Goal: Task Accomplishment & Management: Complete application form

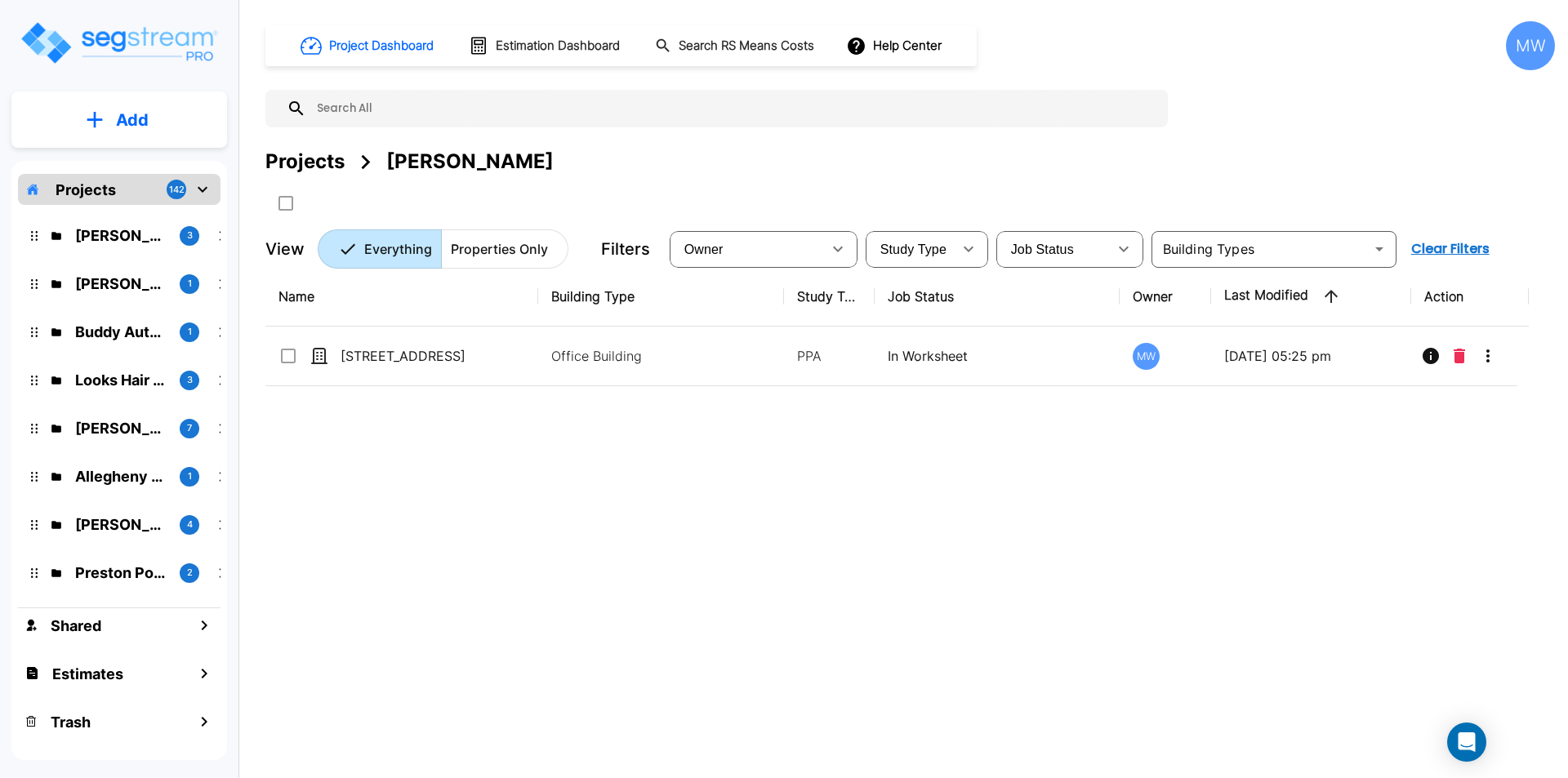
click at [207, 194] on icon "mailbox folders" at bounding box center [202, 190] width 19 height 19
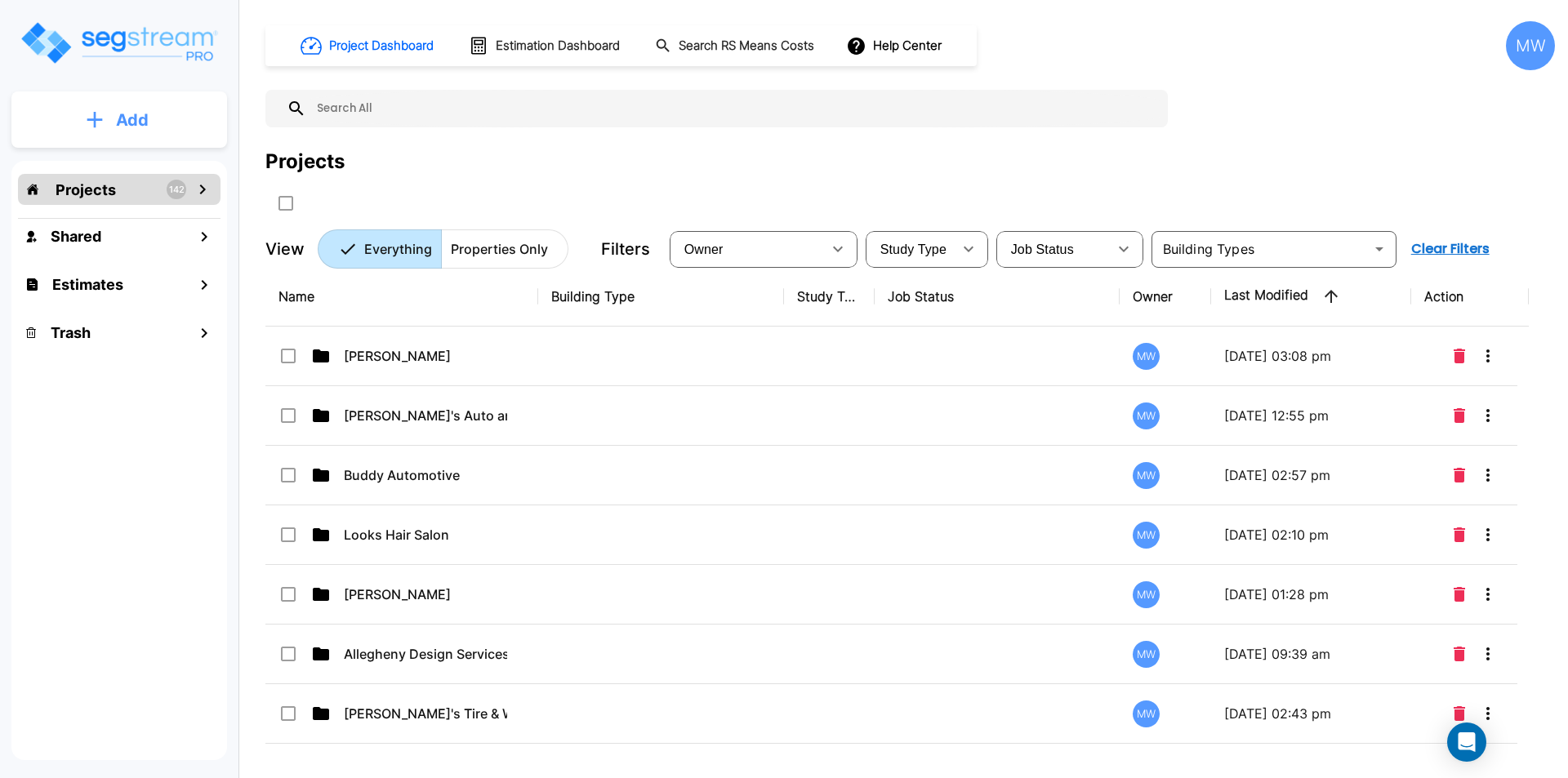
click at [118, 109] on p "Add" at bounding box center [132, 119] width 33 height 24
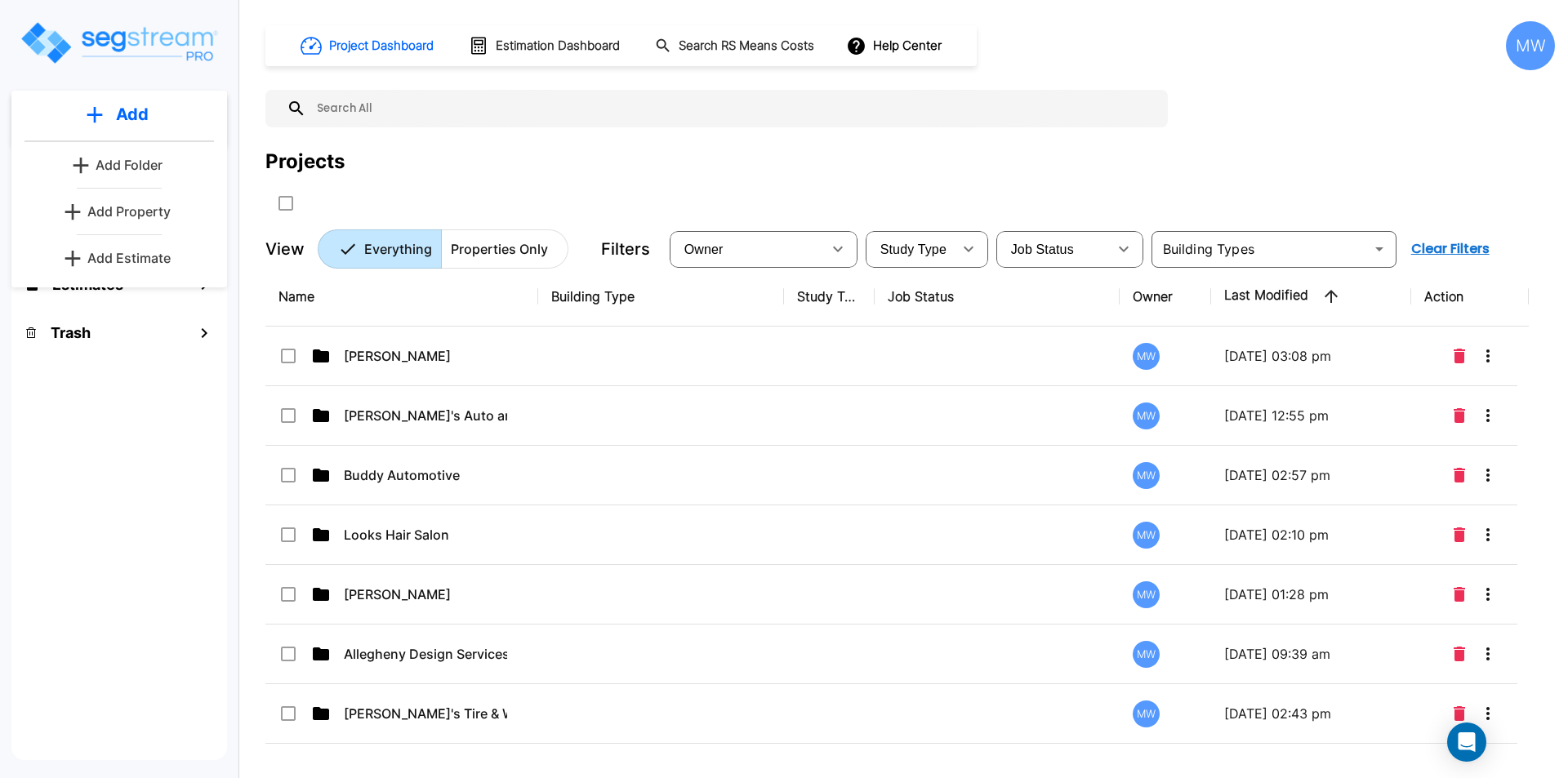
click at [134, 165] on p "Add Folder" at bounding box center [129, 165] width 67 height 19
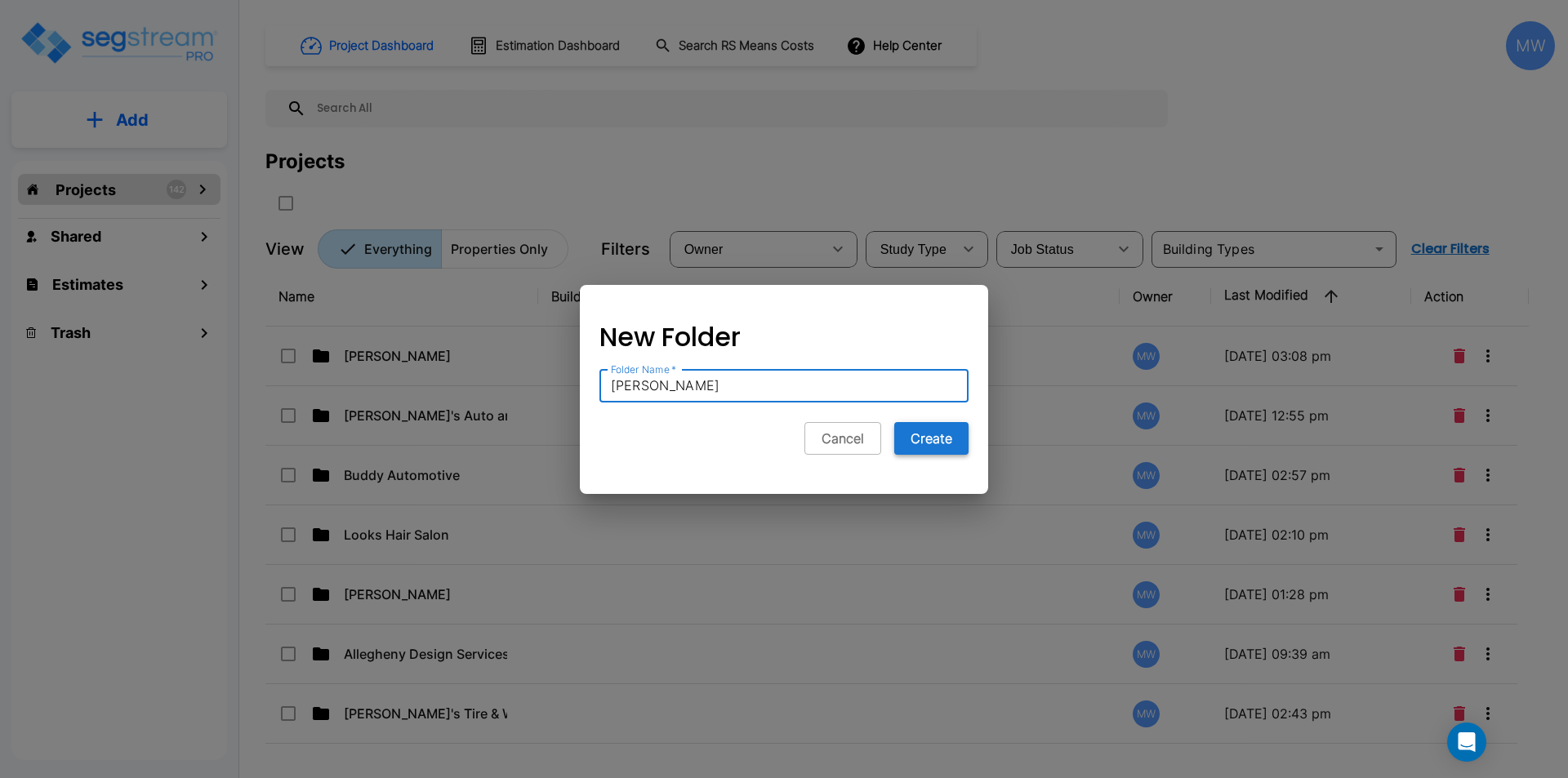
type input "Kyle O'Keefe"
click at [918, 440] on button "Create" at bounding box center [931, 438] width 74 height 33
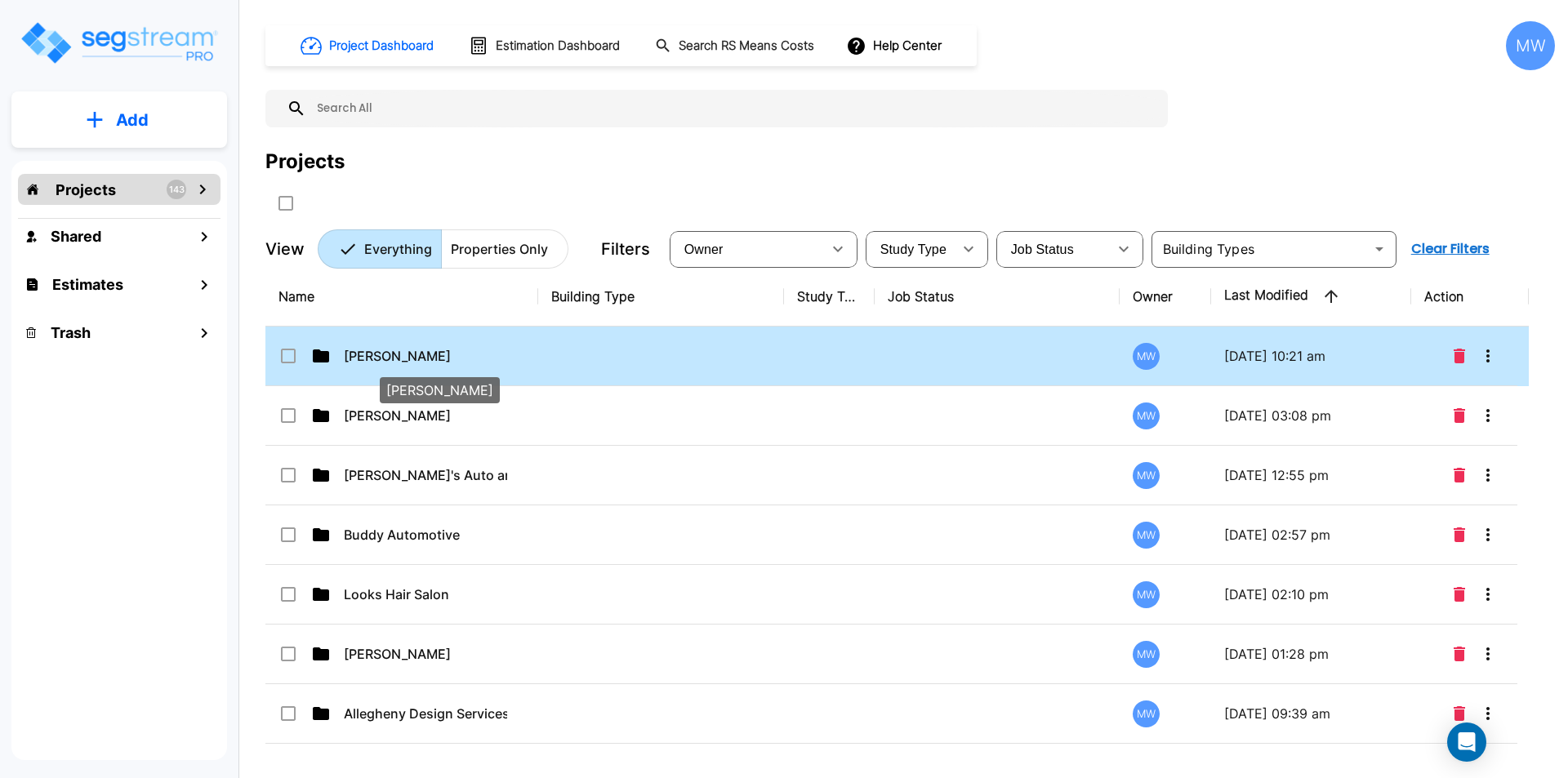
click at [457, 356] on p "Kyle O'Keefe" at bounding box center [426, 356] width 164 height 19
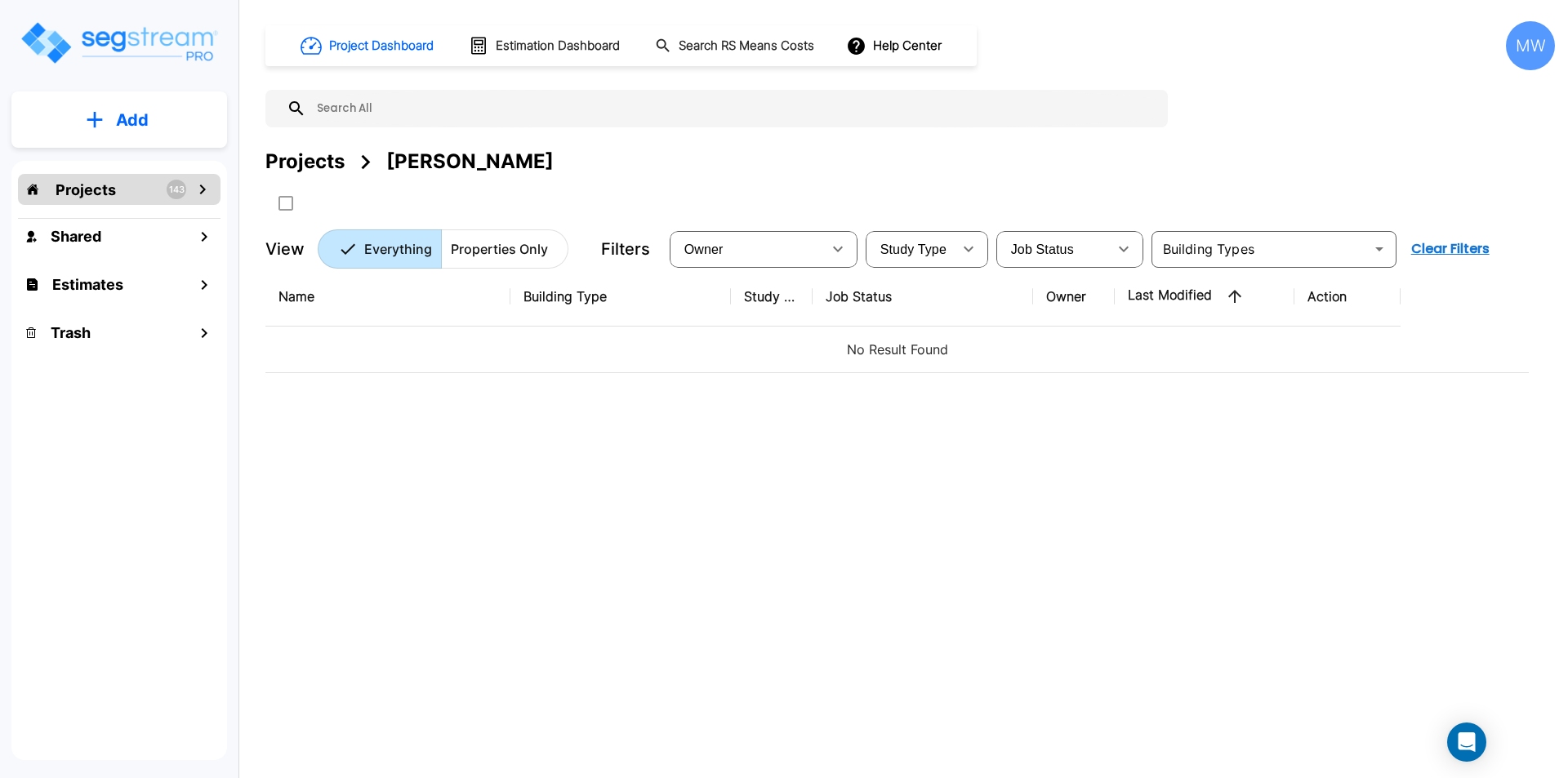
click at [100, 115] on icon "mailbox folders" at bounding box center [94, 119] width 16 height 17
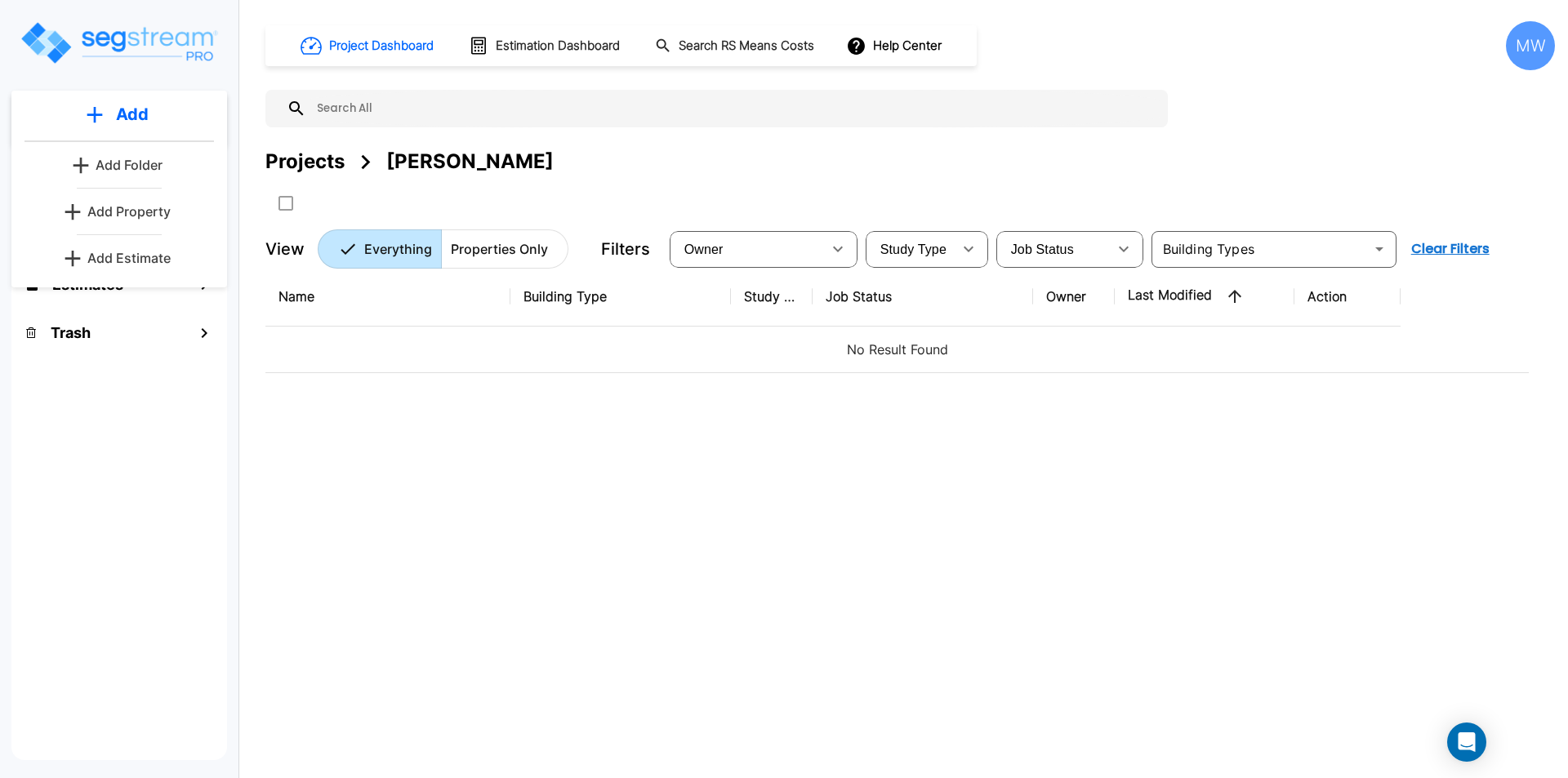
click at [114, 209] on p "Add Property" at bounding box center [129, 211] width 84 height 19
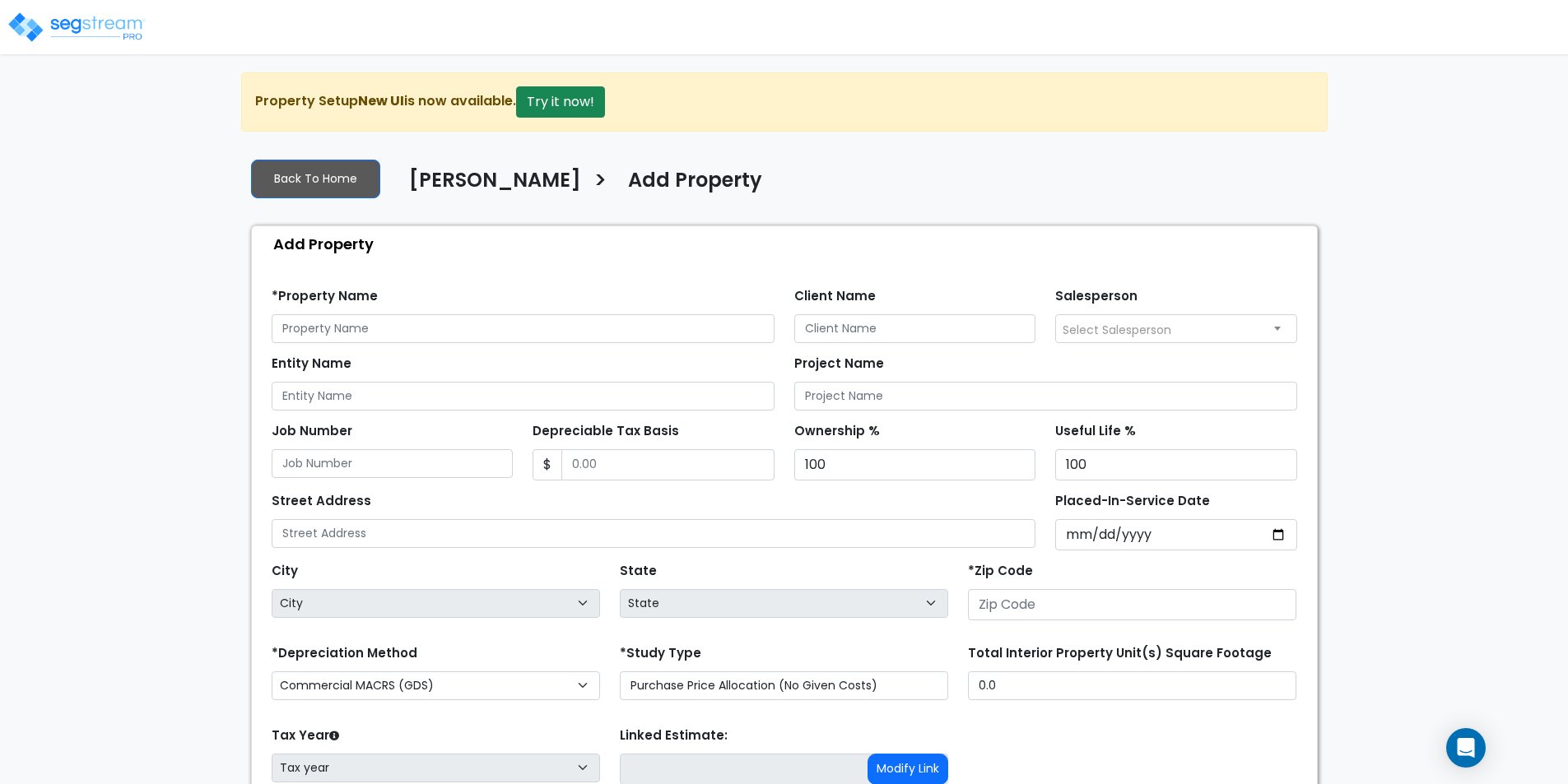
click at [357, 312] on div "*Property Name" at bounding box center [523, 313] width 503 height 59
click at [371, 325] on input "text" at bounding box center [523, 329] width 503 height 29
type input "149 Spring"
click at [951, 317] on input "Client Name" at bounding box center [914, 329] width 242 height 29
type input "[PERSON_NAME]"
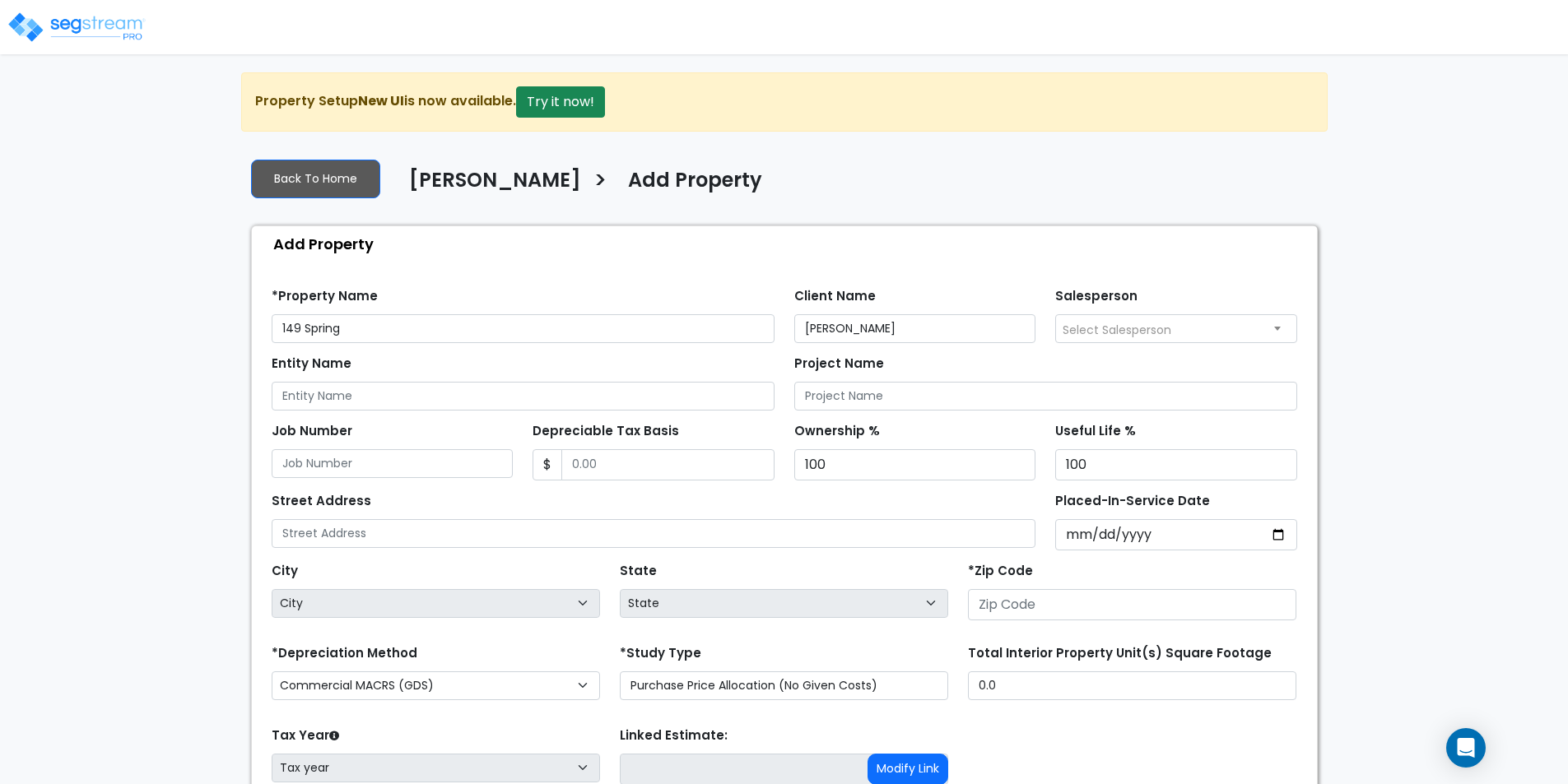
click at [705, 361] on div "Entity Name" at bounding box center [523, 380] width 503 height 59
click at [1272, 539] on input "Placed-In-Service Date" at bounding box center [1175, 535] width 242 height 31
type input "2023-07-01"
select select "2023"
click at [1181, 568] on div "*Zip Code" at bounding box center [1131, 590] width 328 height 62
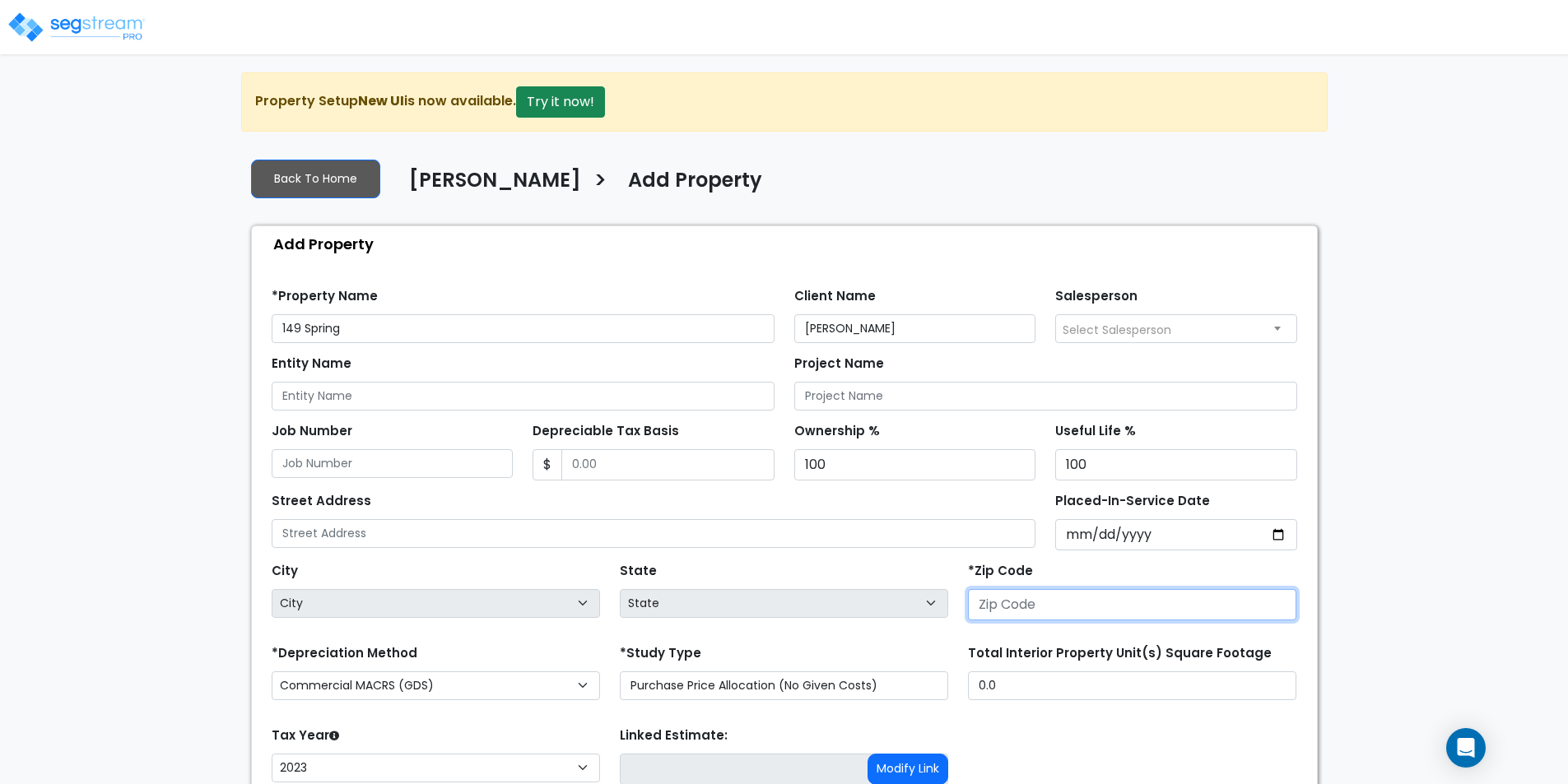
click at [1039, 600] on input "number" at bounding box center [1131, 604] width 328 height 31
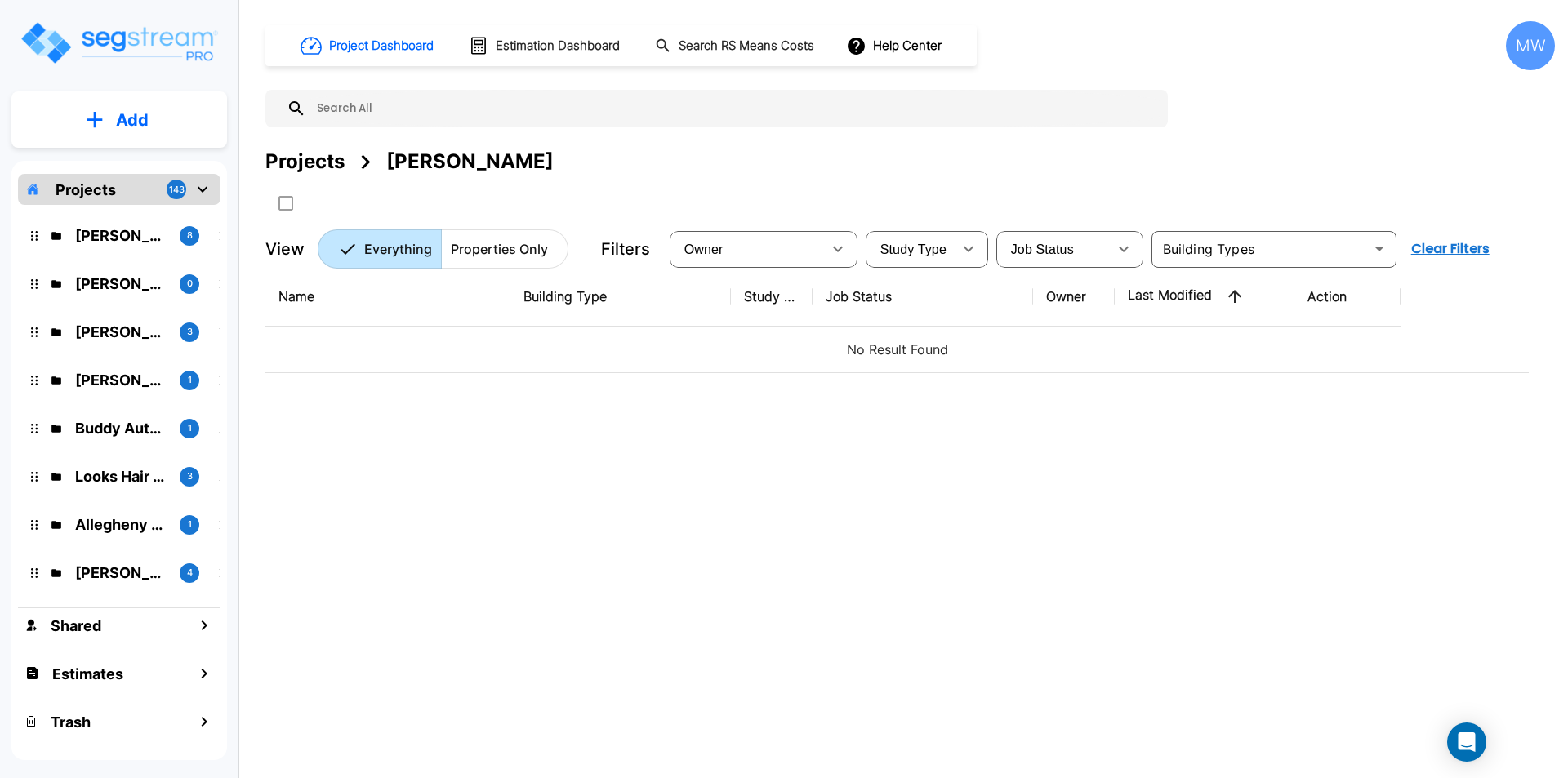
click at [205, 193] on icon "mailbox folders" at bounding box center [202, 190] width 19 height 19
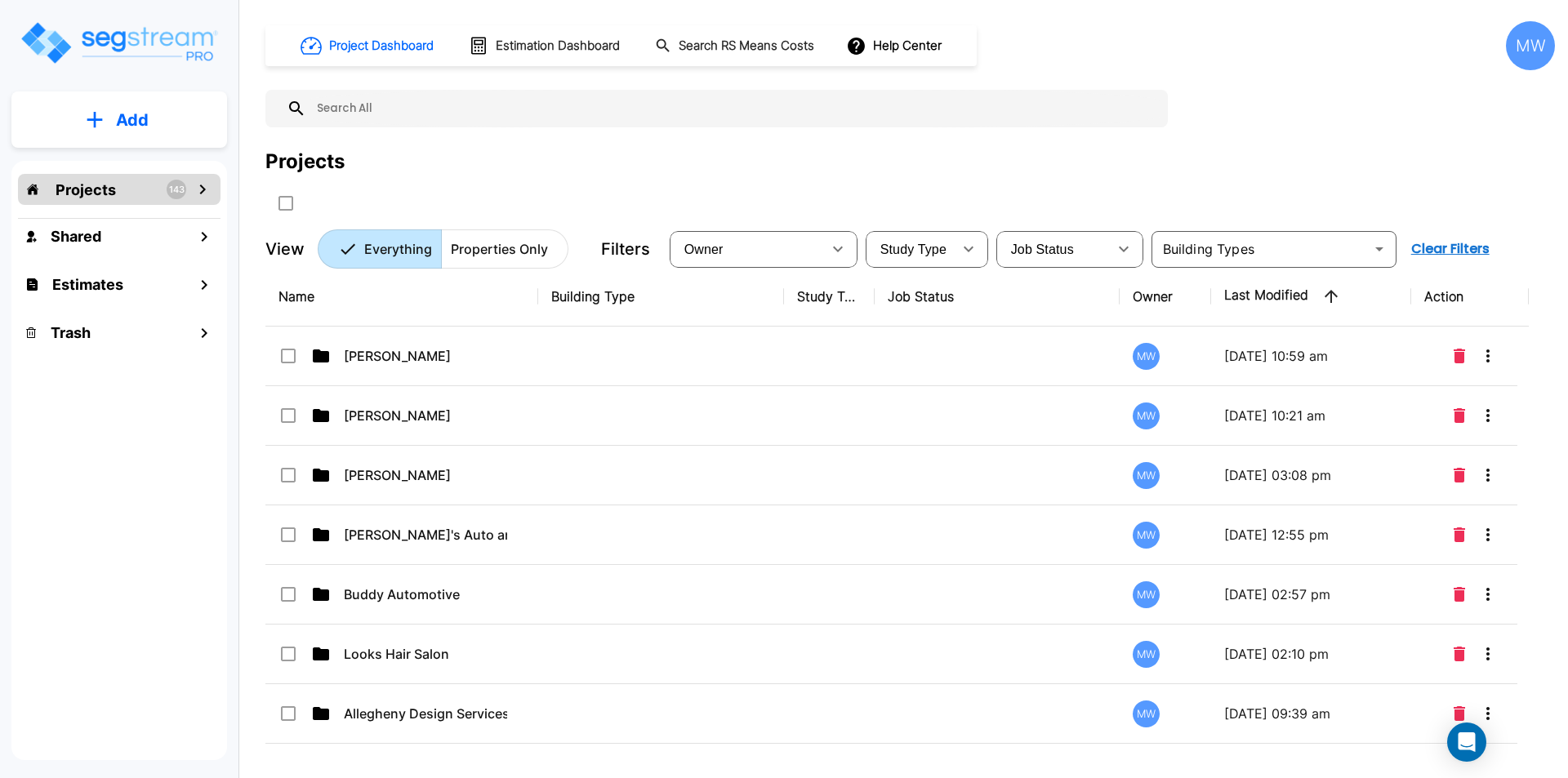
click at [201, 183] on icon "mailbox folders" at bounding box center [202, 190] width 19 height 19
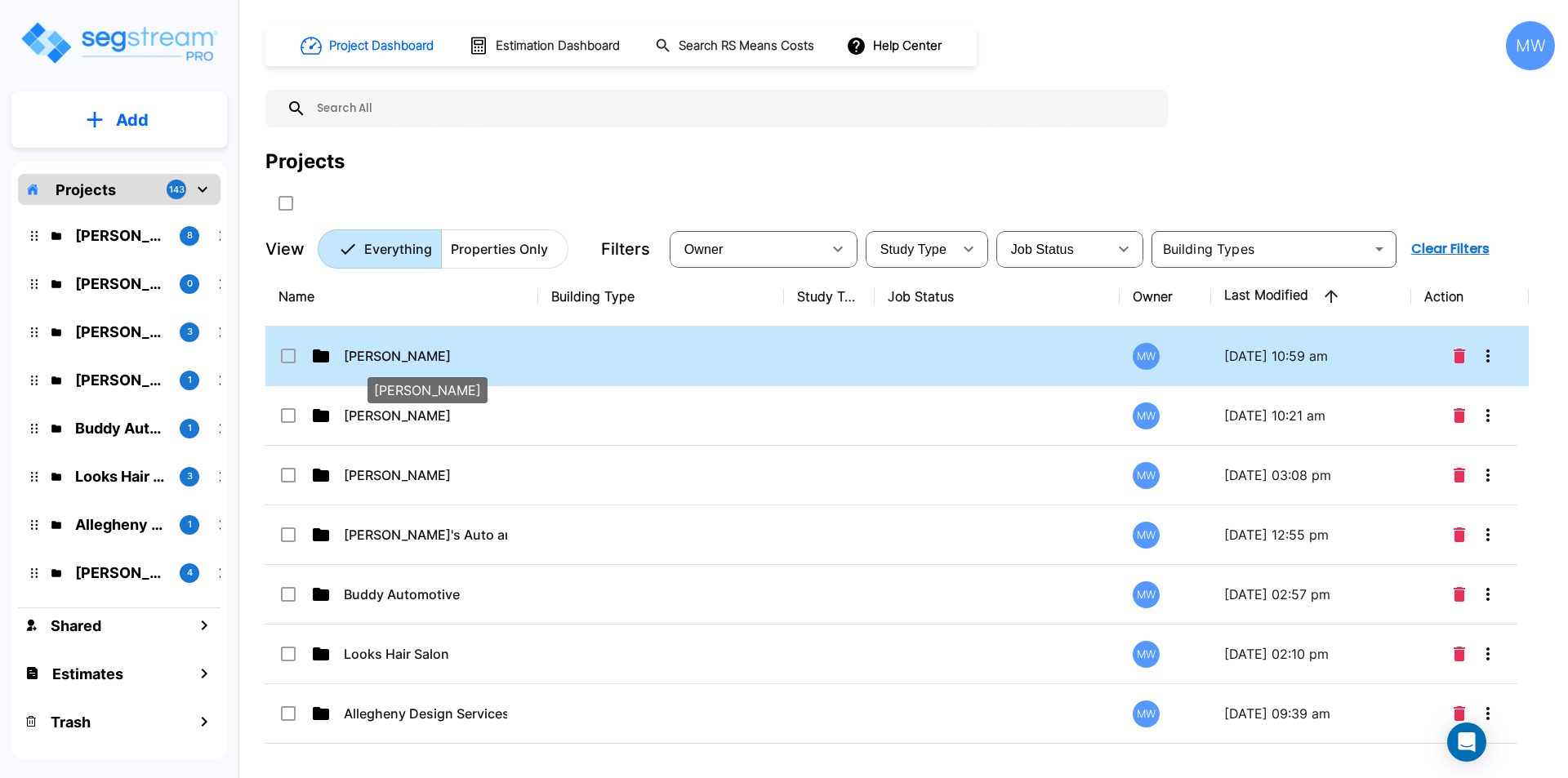
click at [432, 350] on p "Arkadiy Yakubov" at bounding box center [426, 356] width 164 height 19
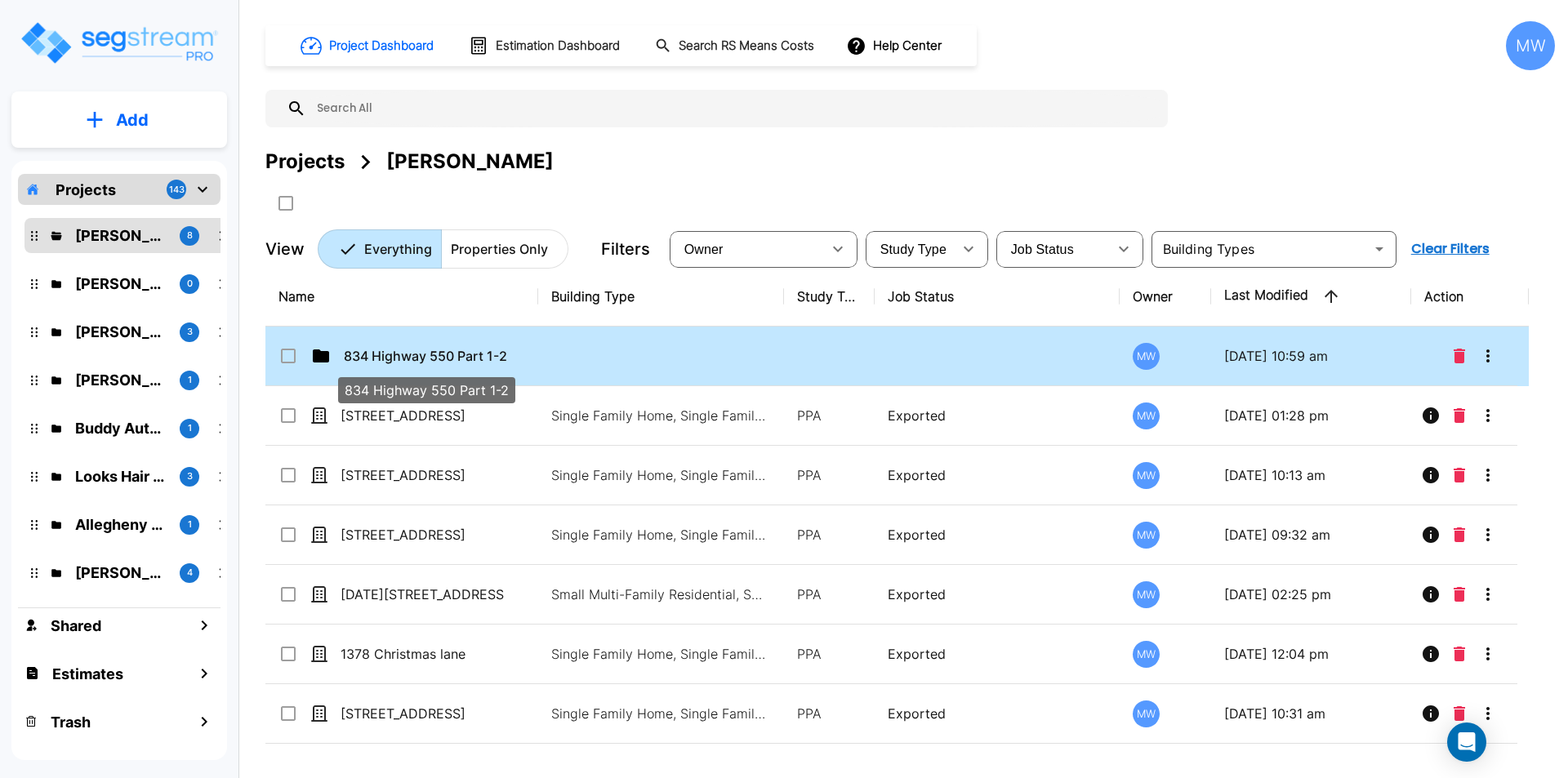
click at [476, 356] on p "834 Highway 550 Part 1-2" at bounding box center [426, 356] width 164 height 19
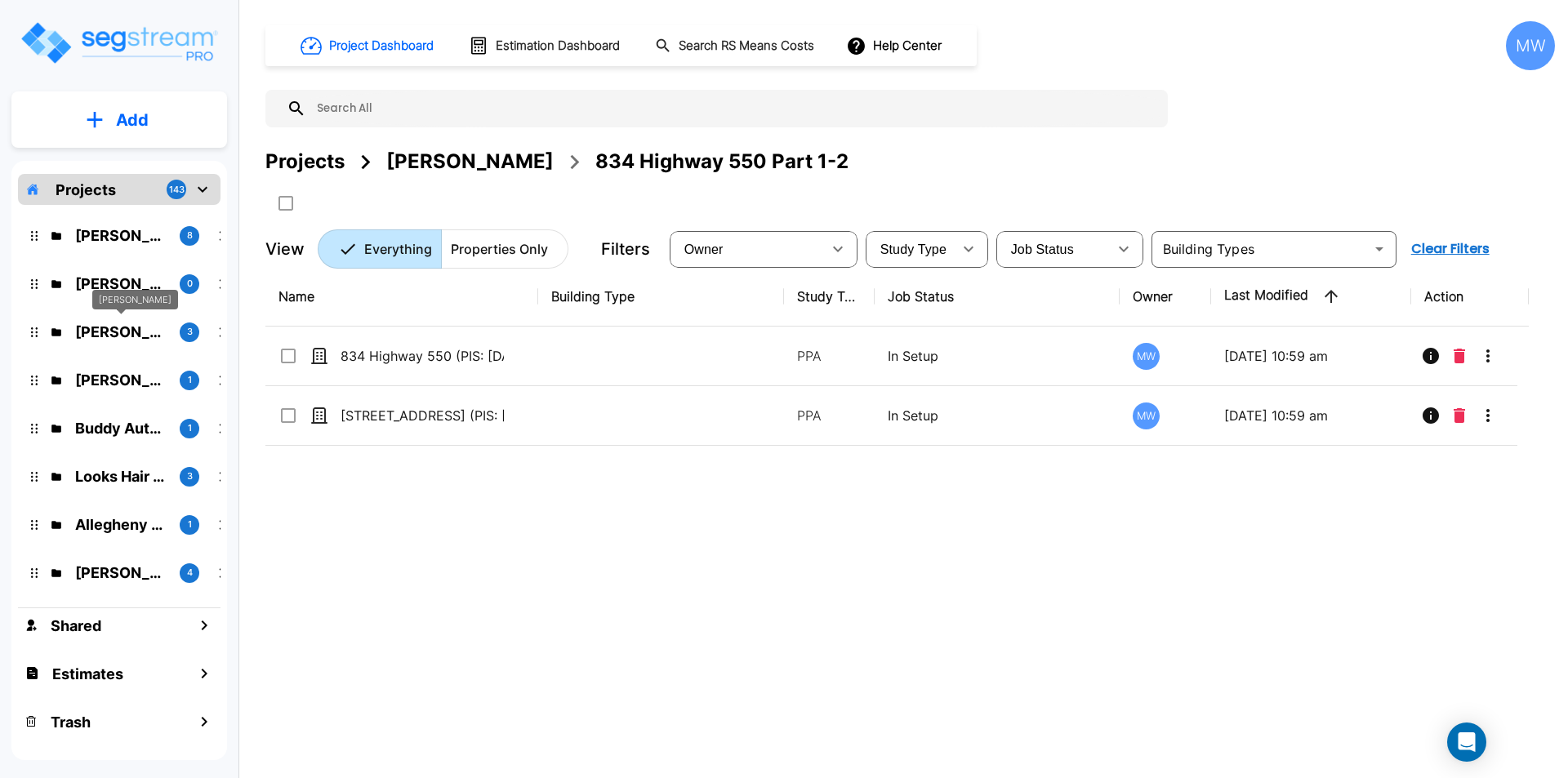
click at [126, 322] on p "Tony Pope" at bounding box center [120, 331] width 91 height 22
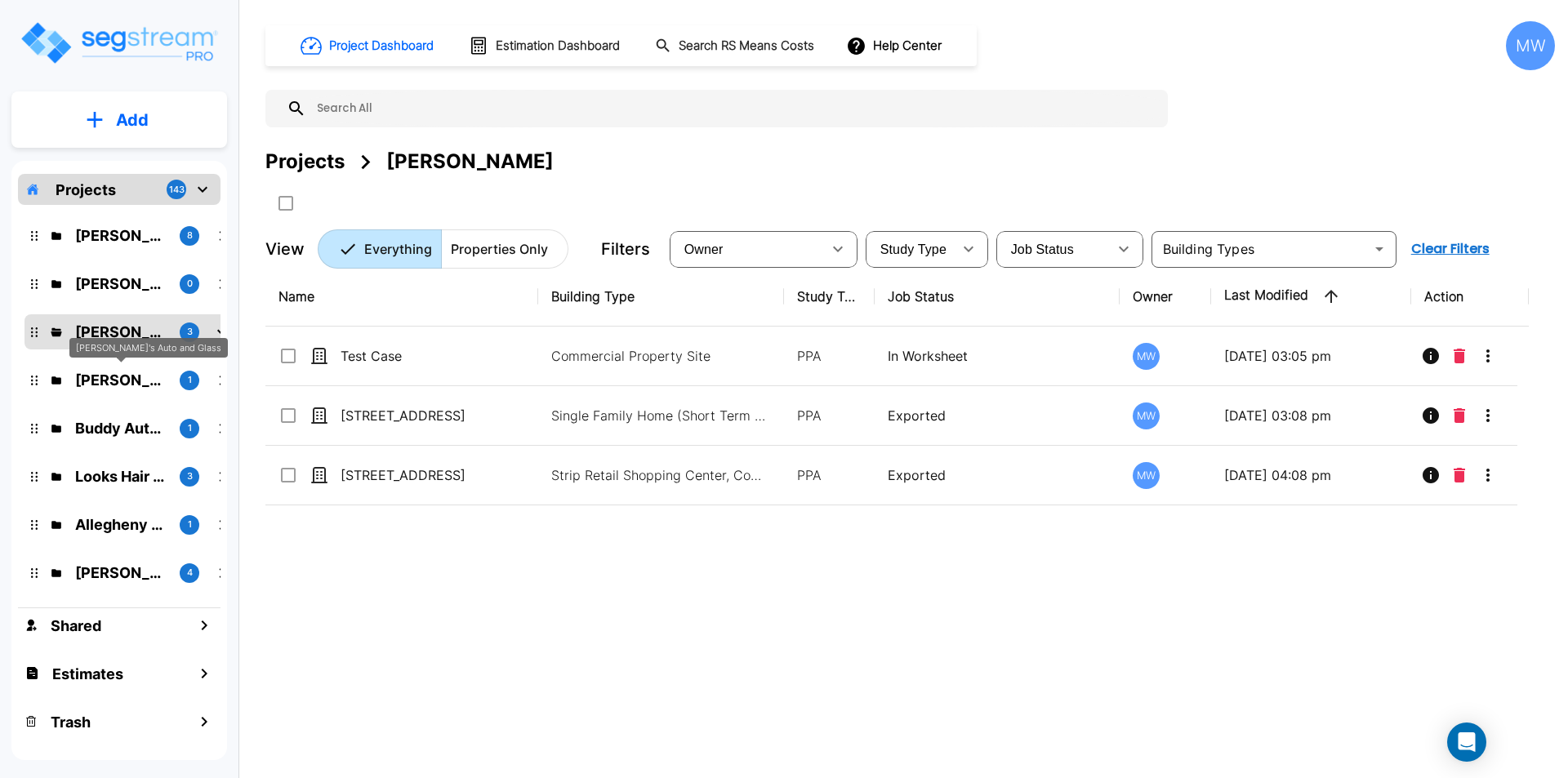
click at [132, 378] on p "Rick's Auto and Glass" at bounding box center [120, 379] width 91 height 22
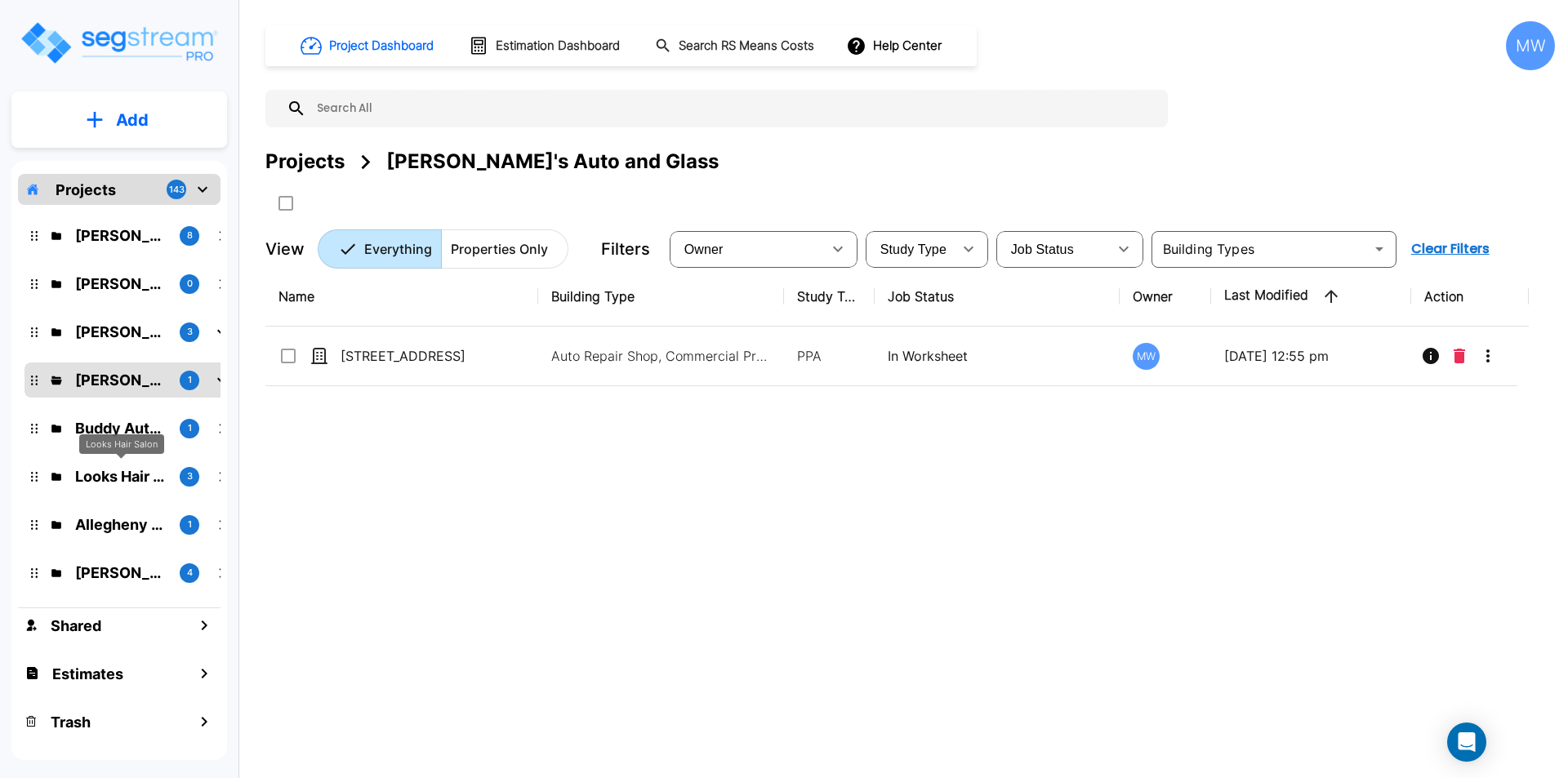
click at [134, 478] on p "Looks Hair Salon" at bounding box center [120, 476] width 91 height 22
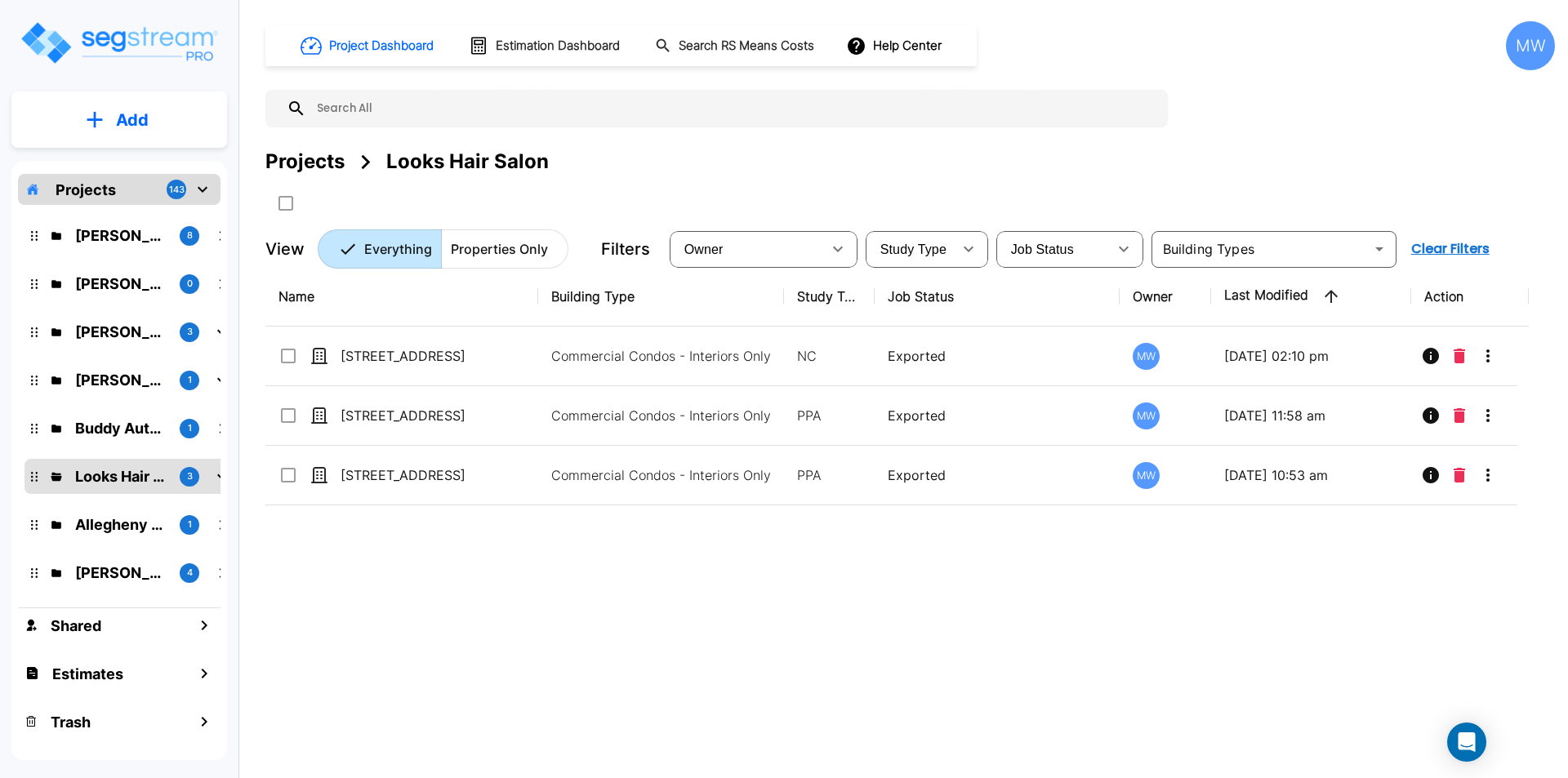
click at [197, 184] on icon "mailbox folders" at bounding box center [202, 190] width 19 height 19
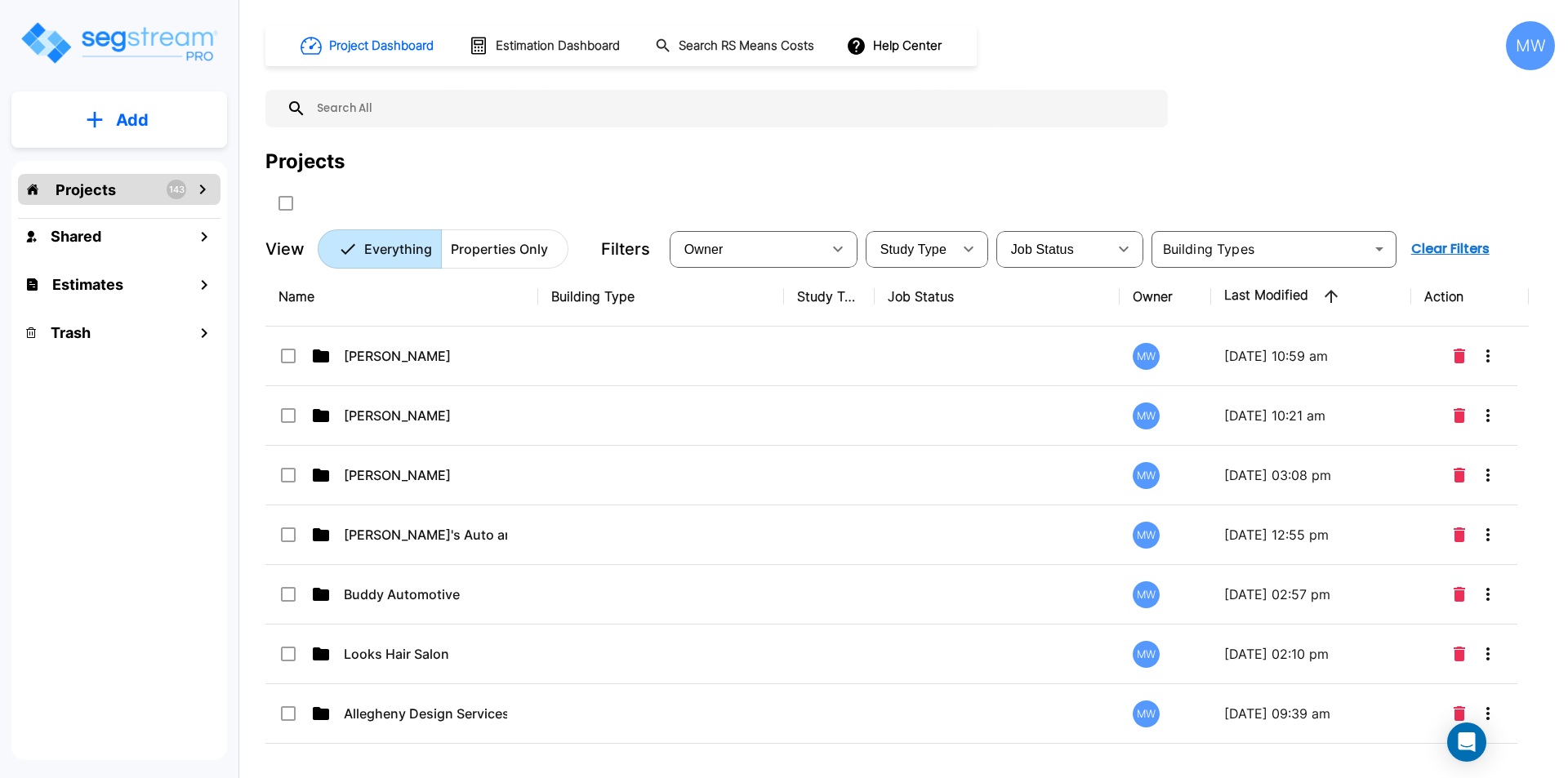
click at [201, 191] on icon "mailbox folders" at bounding box center [202, 190] width 19 height 19
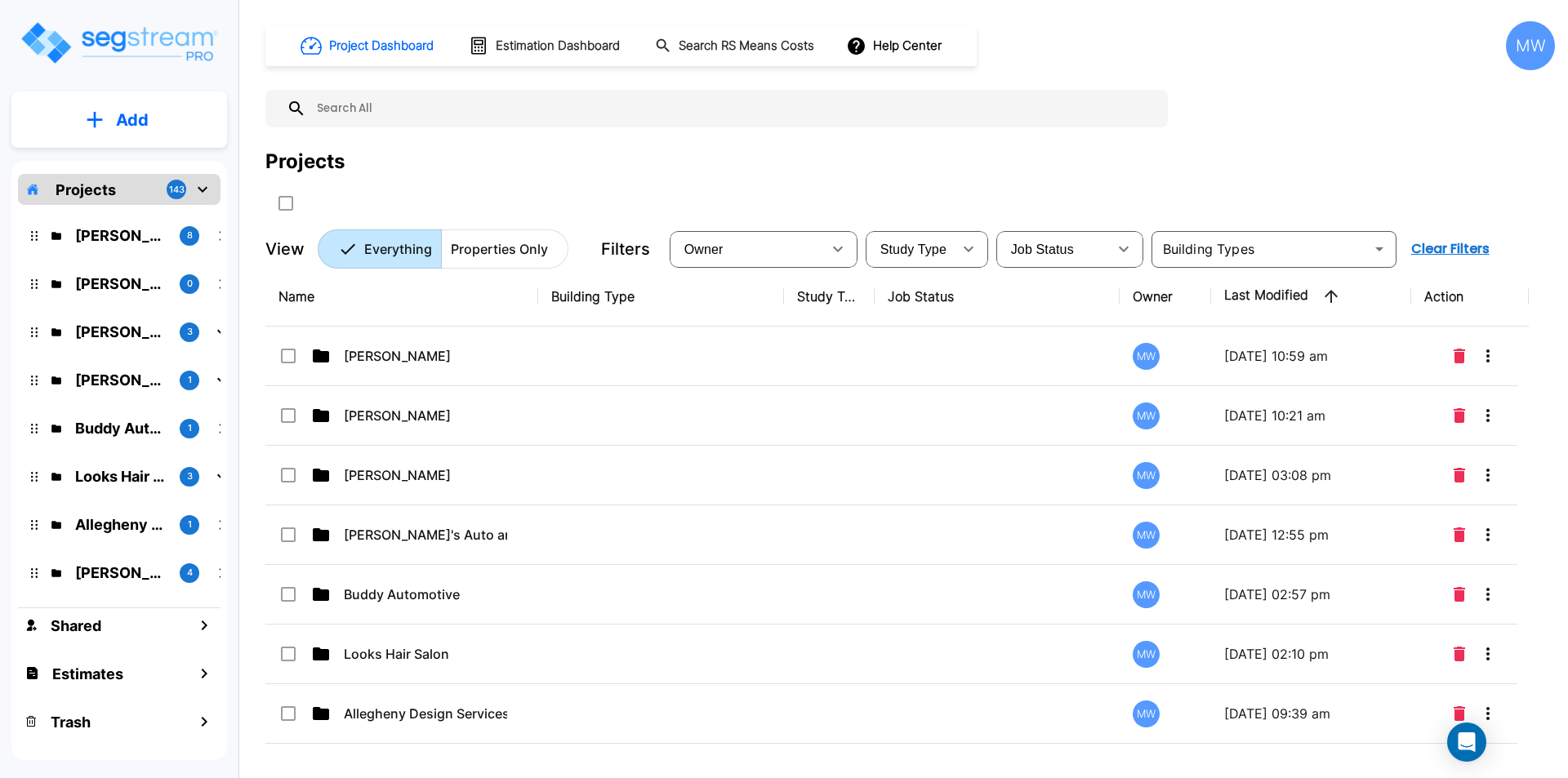
click at [144, 123] on p "Add" at bounding box center [132, 119] width 33 height 24
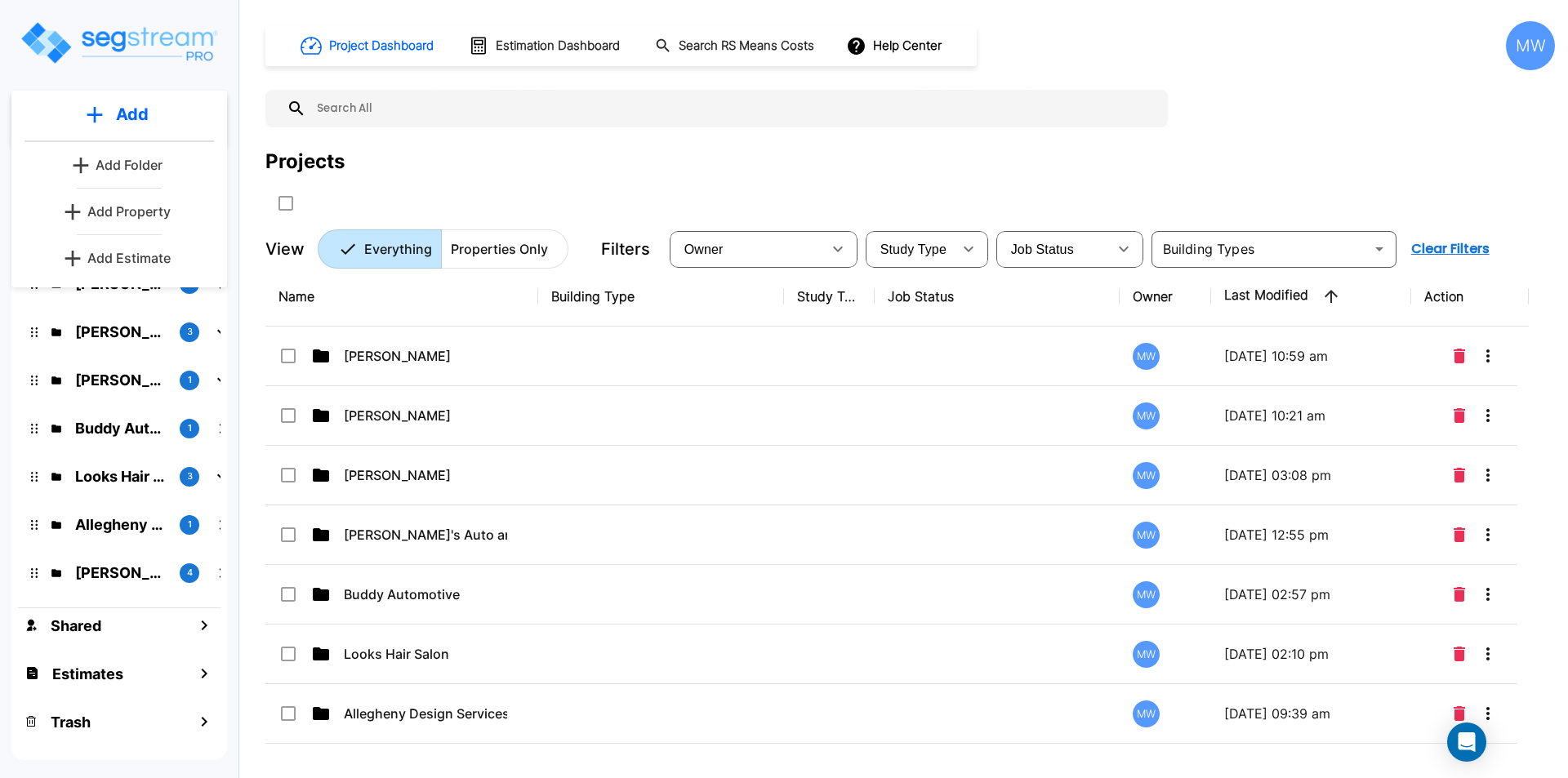
click at [149, 166] on p "Add Folder" at bounding box center [129, 165] width 67 height 19
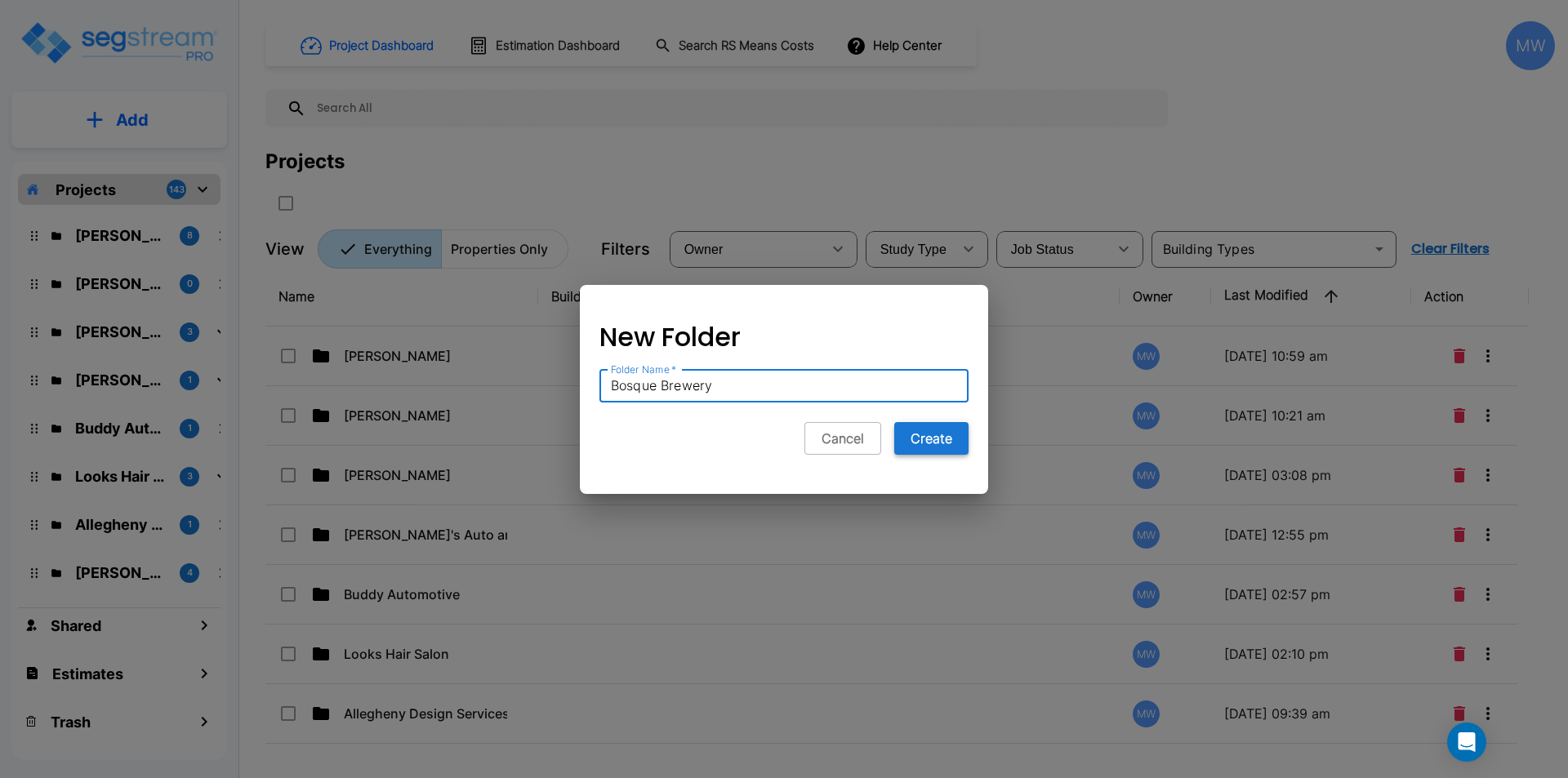
type input "Bosque Brewery"
click at [928, 431] on button "Create" at bounding box center [931, 438] width 74 height 33
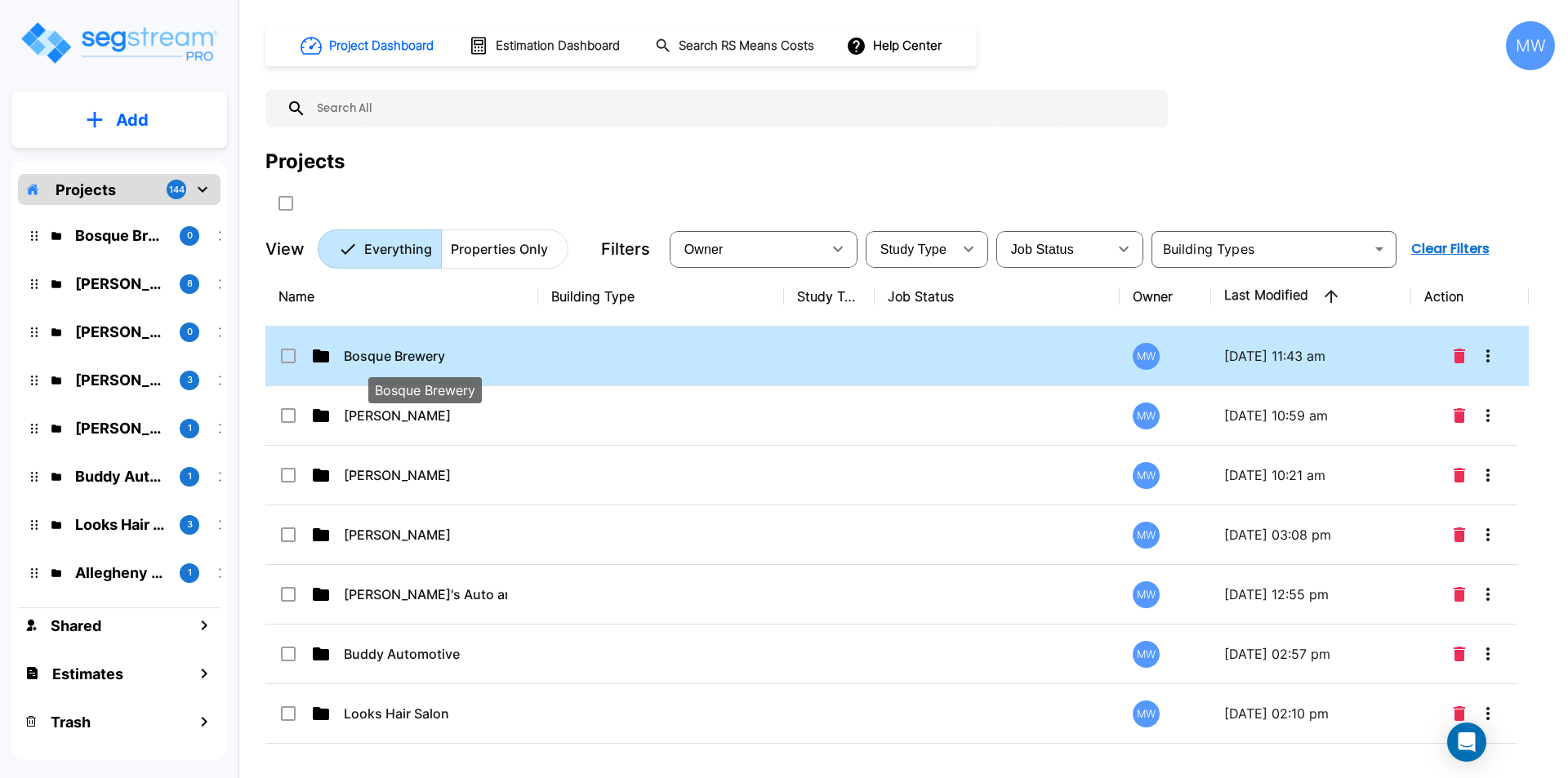
click at [390, 365] on p "Bosque Brewery" at bounding box center [426, 356] width 164 height 19
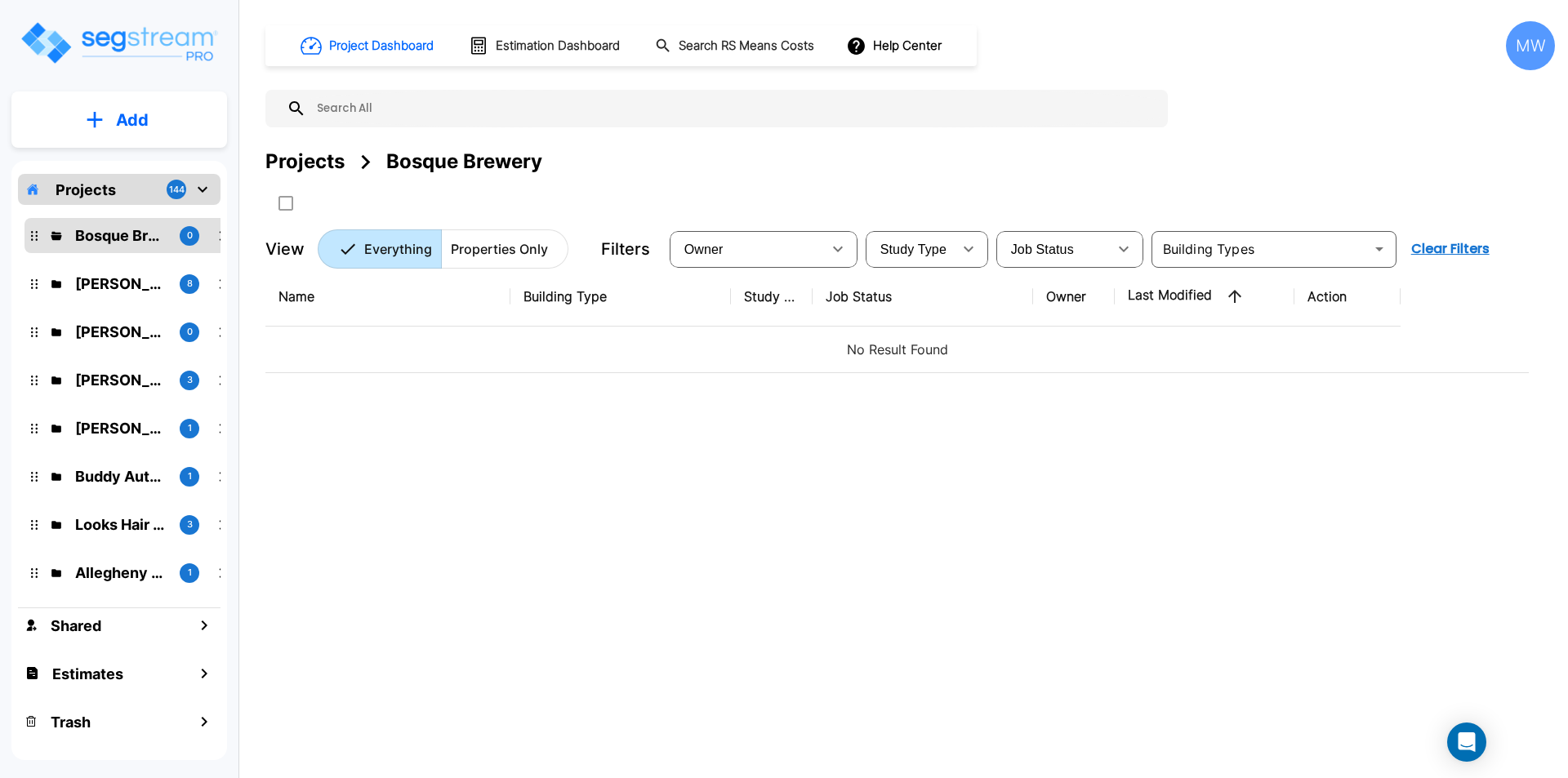
click at [137, 119] on p "Add" at bounding box center [132, 119] width 33 height 24
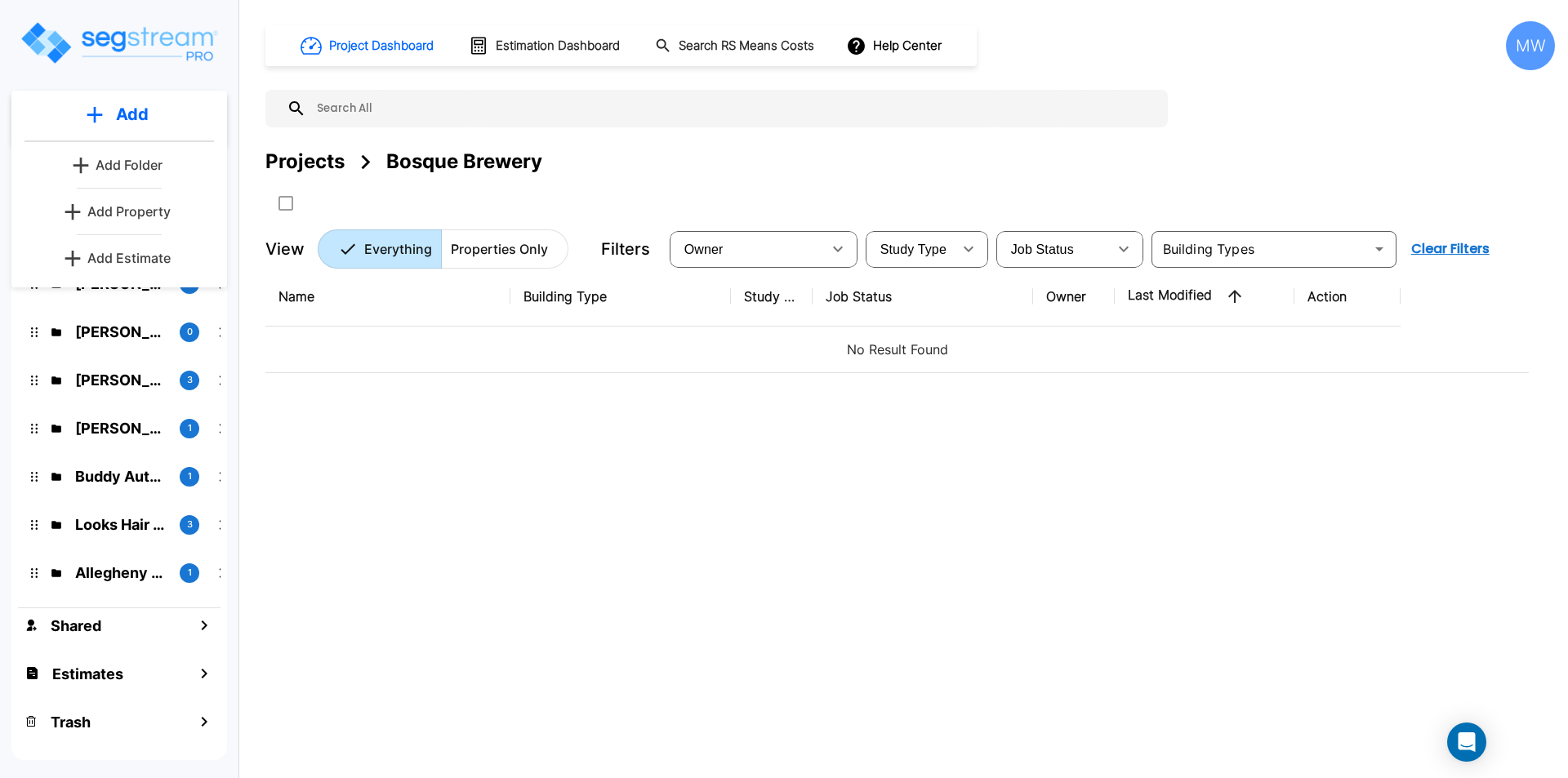
click at [138, 212] on p "Add Property" at bounding box center [129, 211] width 84 height 19
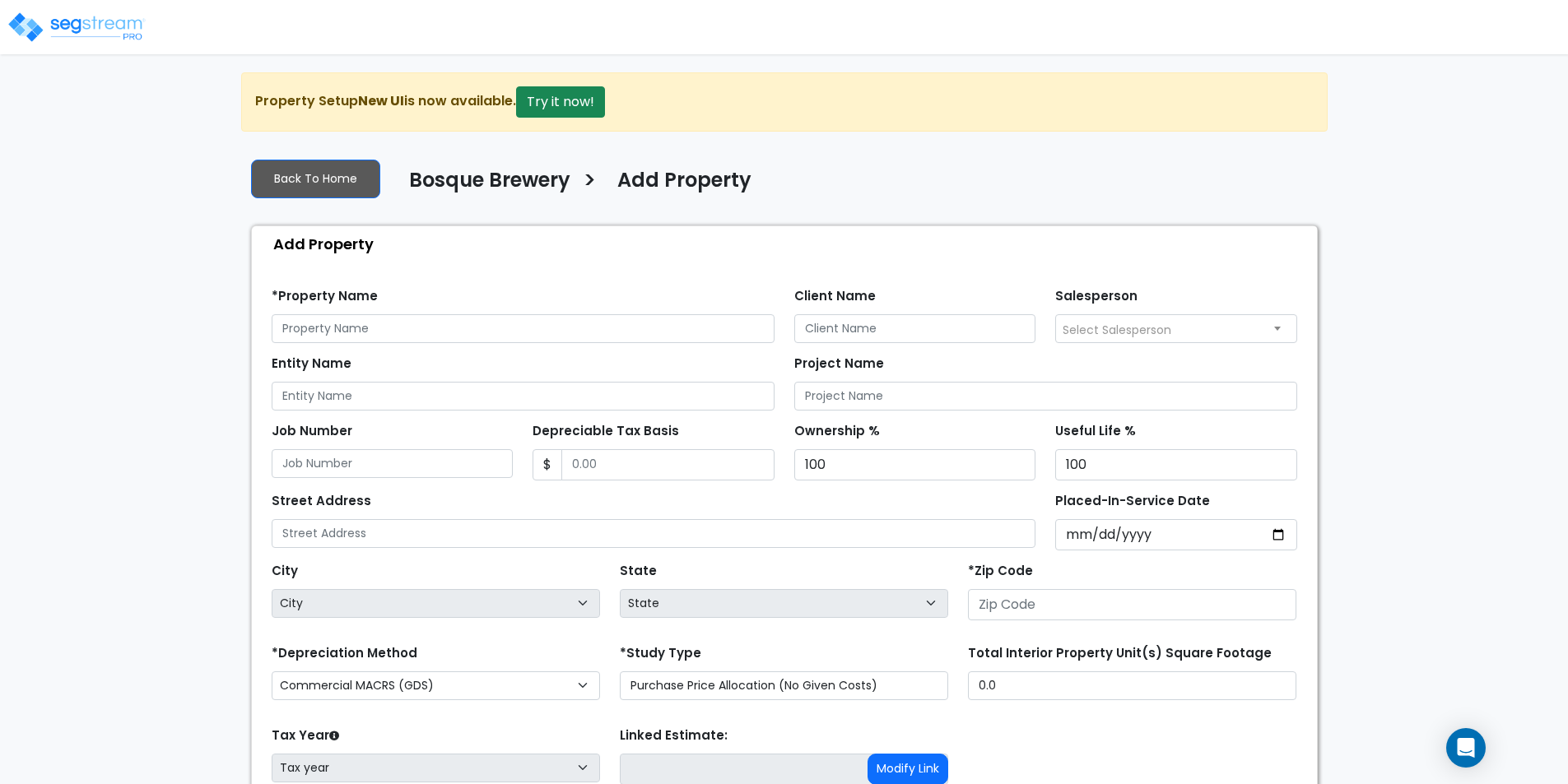
click at [425, 311] on div "*Property Name" at bounding box center [523, 313] width 503 height 59
click at [431, 333] on input "text" at bounding box center [523, 329] width 503 height 29
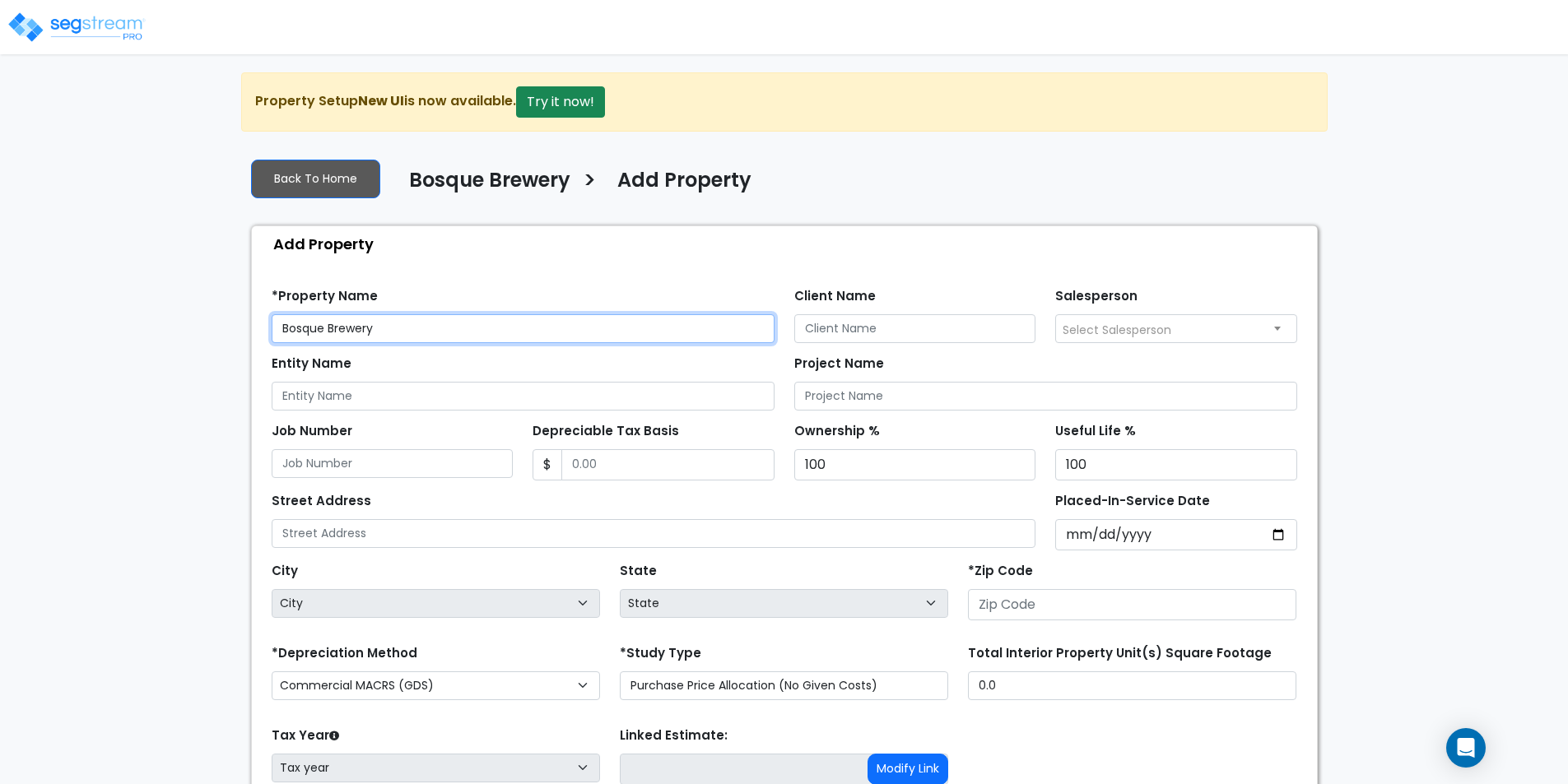
type input "Bosque Brewery"
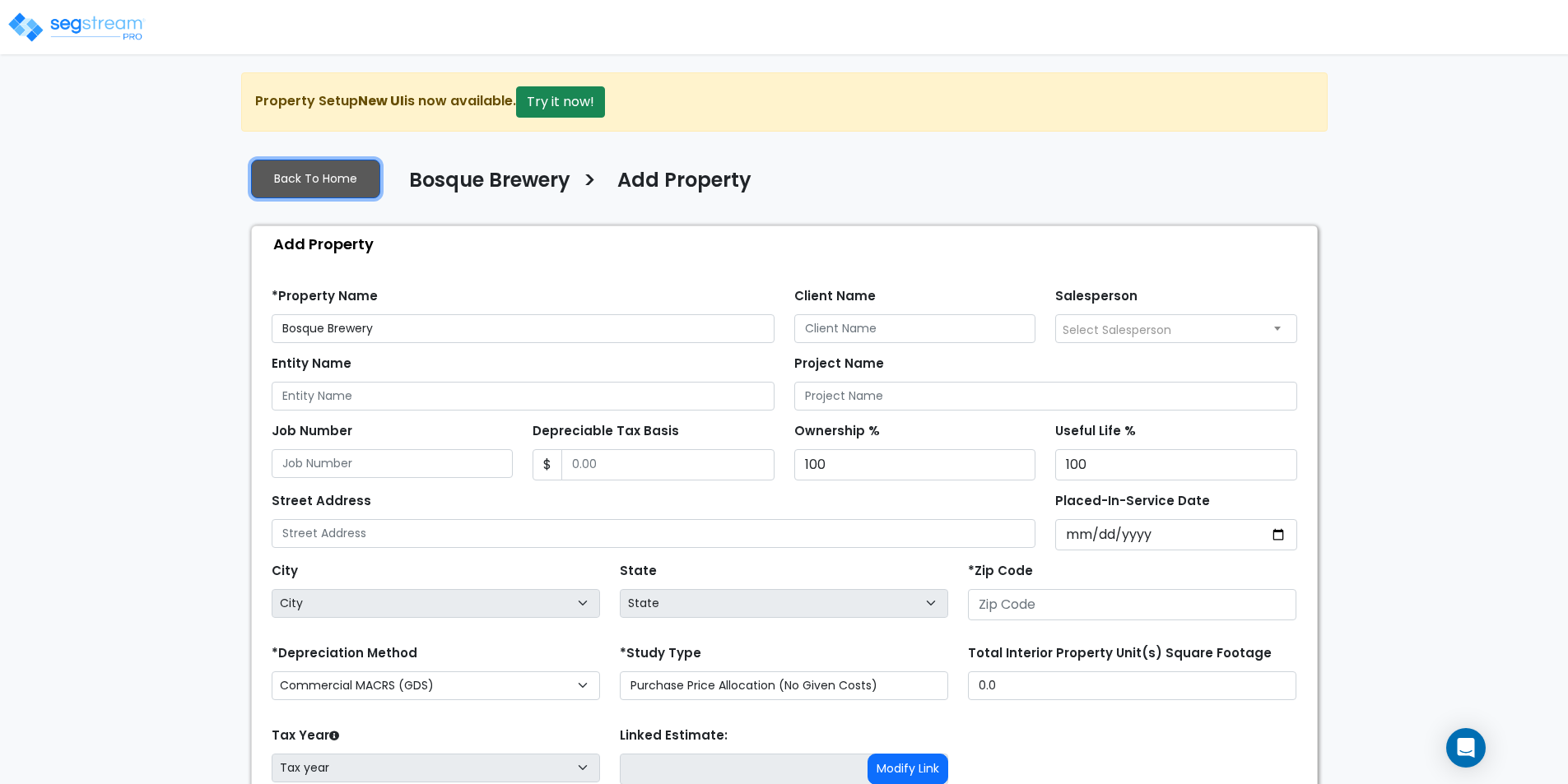
click at [315, 172] on link "Back To Home" at bounding box center [315, 180] width 129 height 39
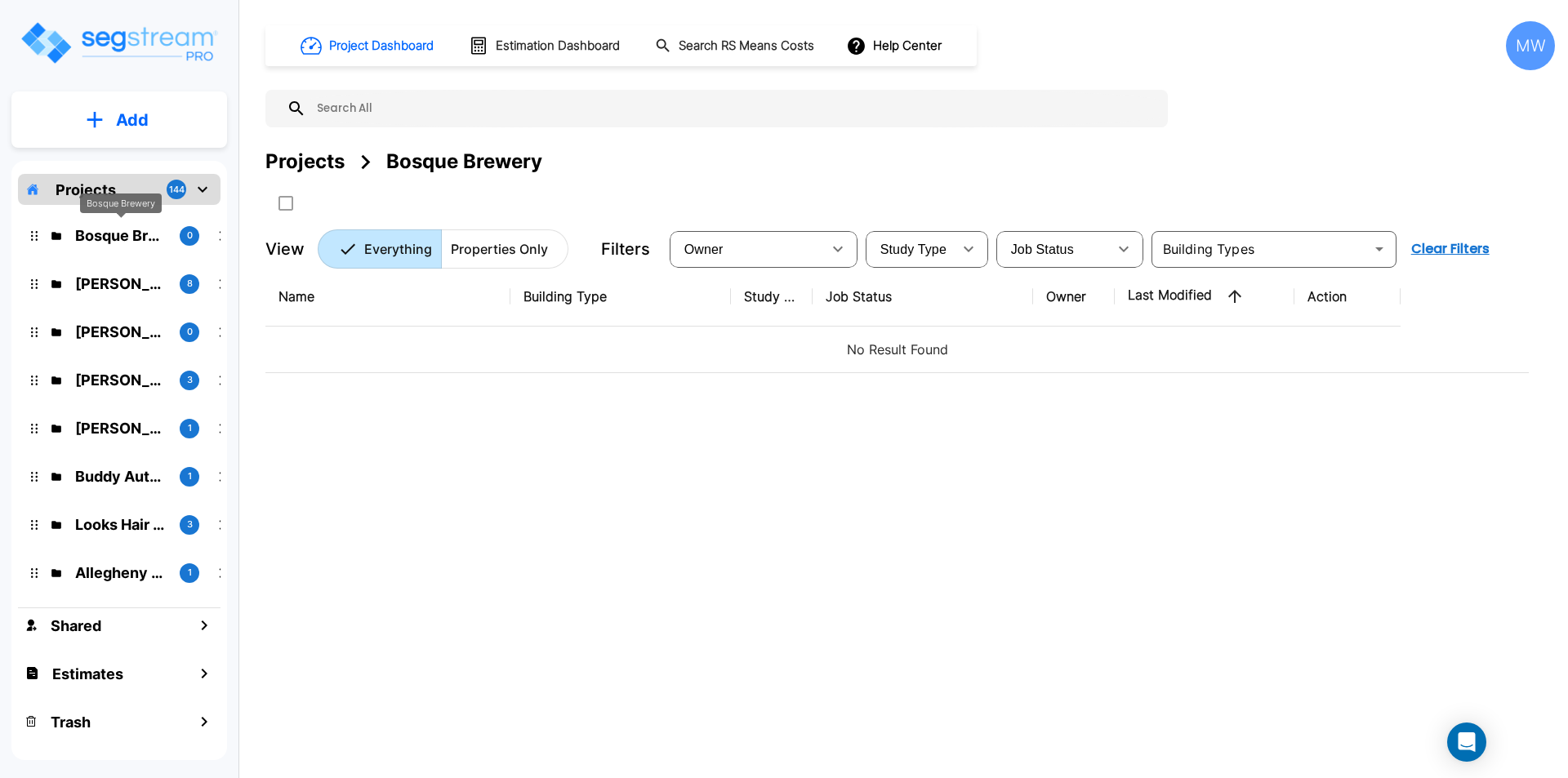
click at [105, 230] on p "Bosque Brewery" at bounding box center [120, 235] width 91 height 22
click at [119, 119] on p "Add" at bounding box center [132, 119] width 33 height 24
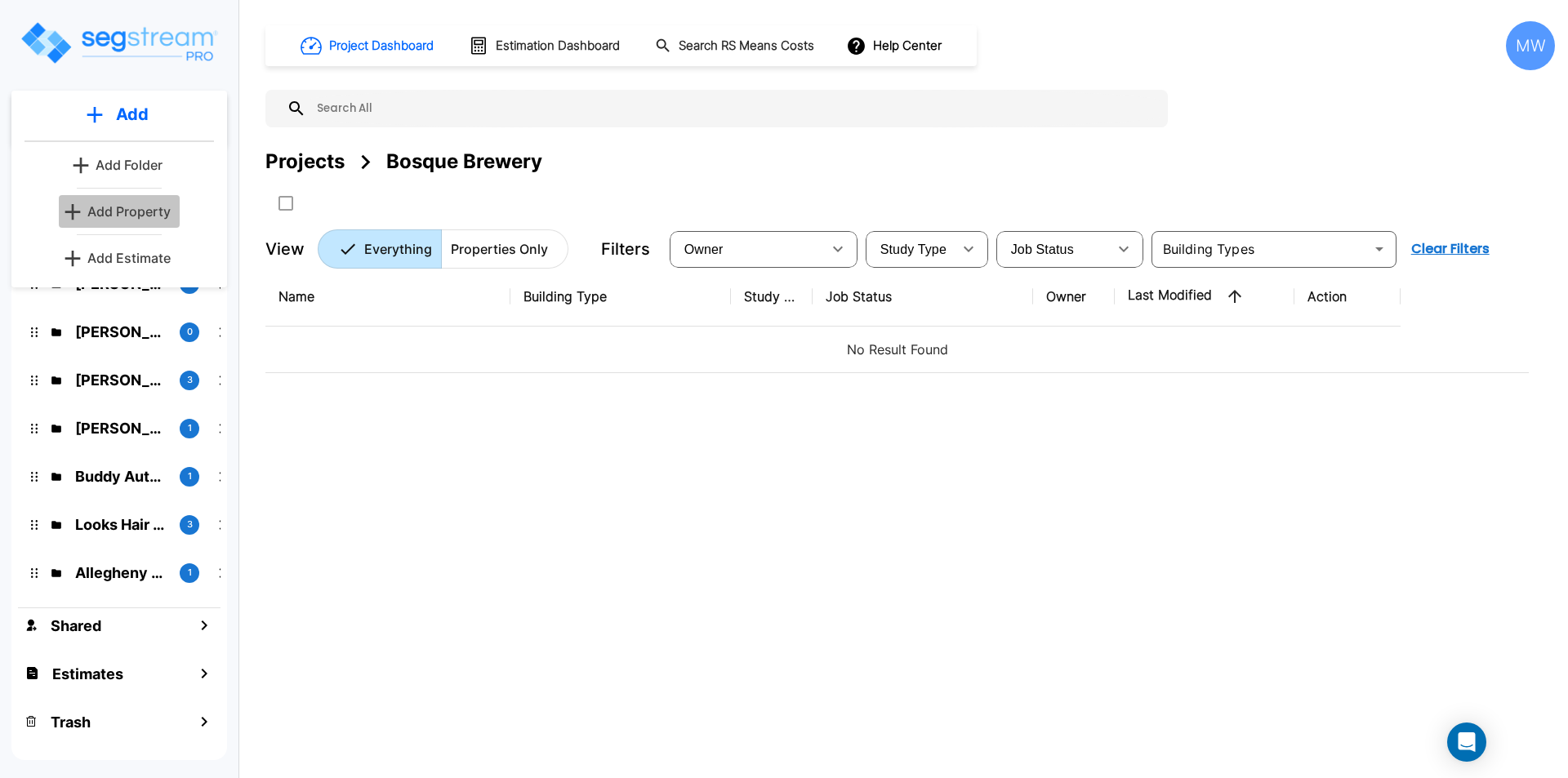
click at [140, 207] on p "Add Property" at bounding box center [129, 211] width 84 height 19
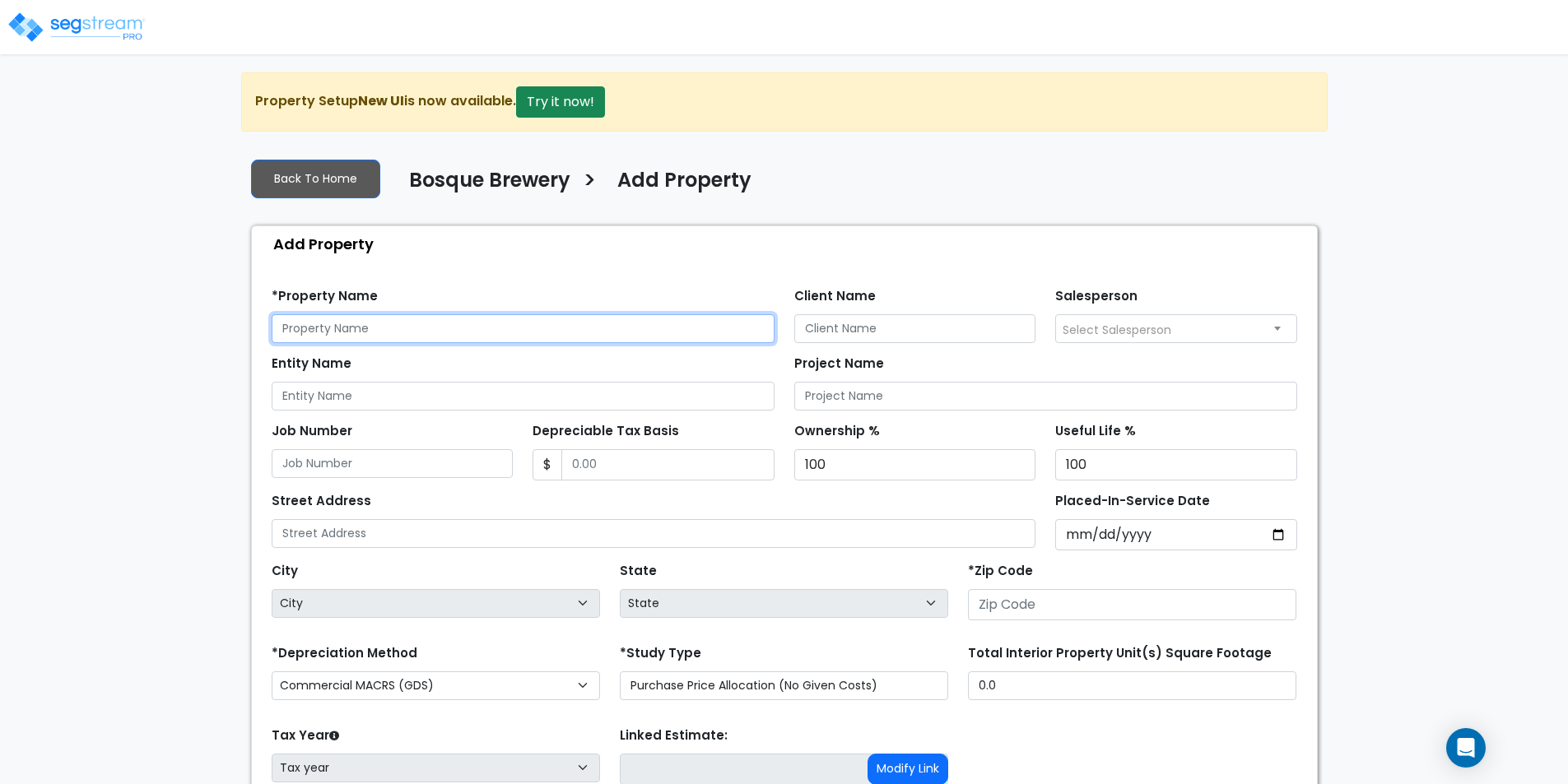
click at [327, 316] on input "text" at bounding box center [523, 329] width 503 height 29
type input "Bosque Brewery"
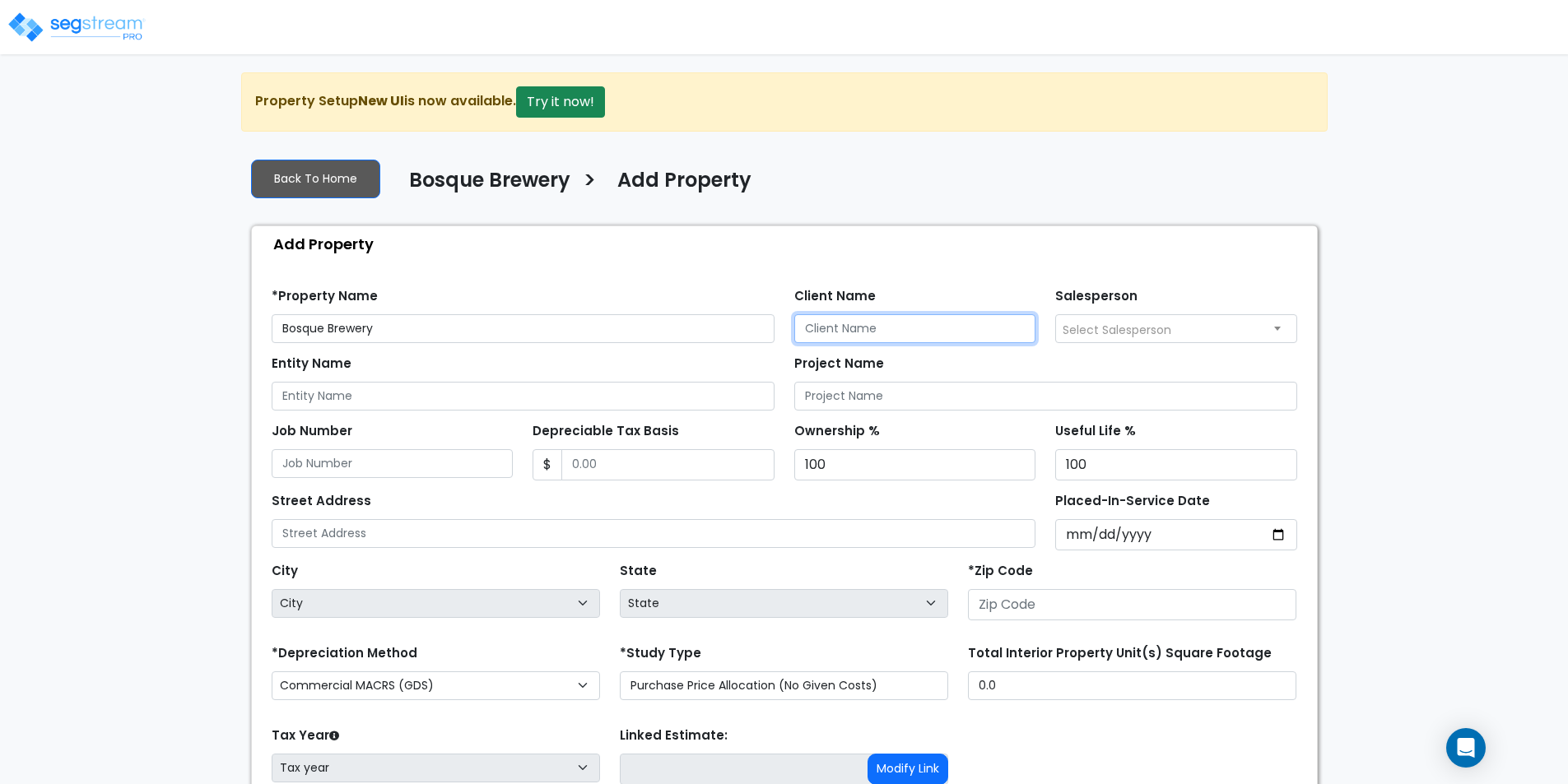
click at [961, 322] on input "Client Name" at bounding box center [914, 329] width 242 height 29
click at [972, 322] on input "Client Name" at bounding box center [914, 329] width 242 height 29
type input "SJS"
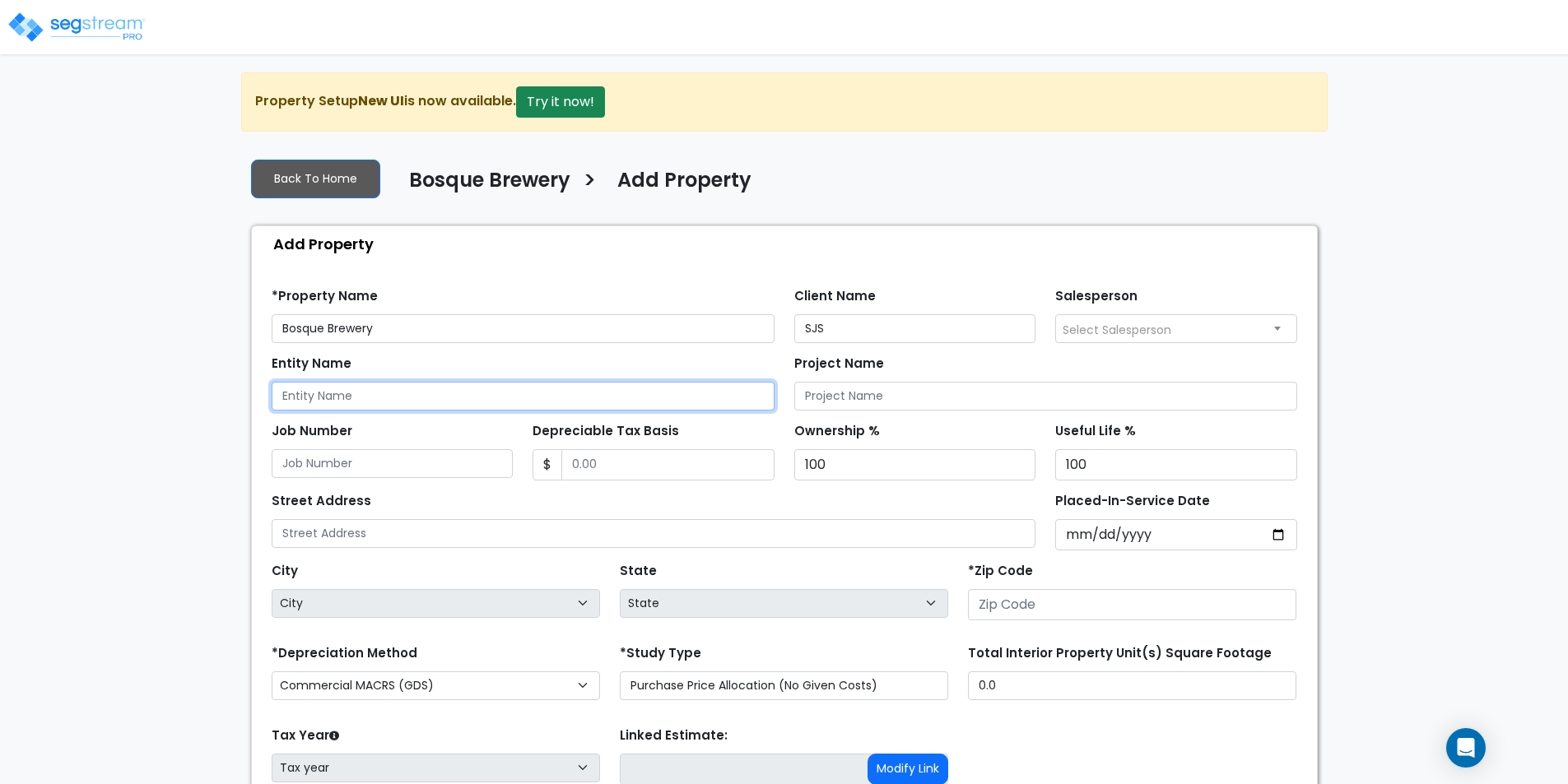
click at [701, 408] on input "Entity Name" at bounding box center [523, 396] width 503 height 29
type input "SJS"
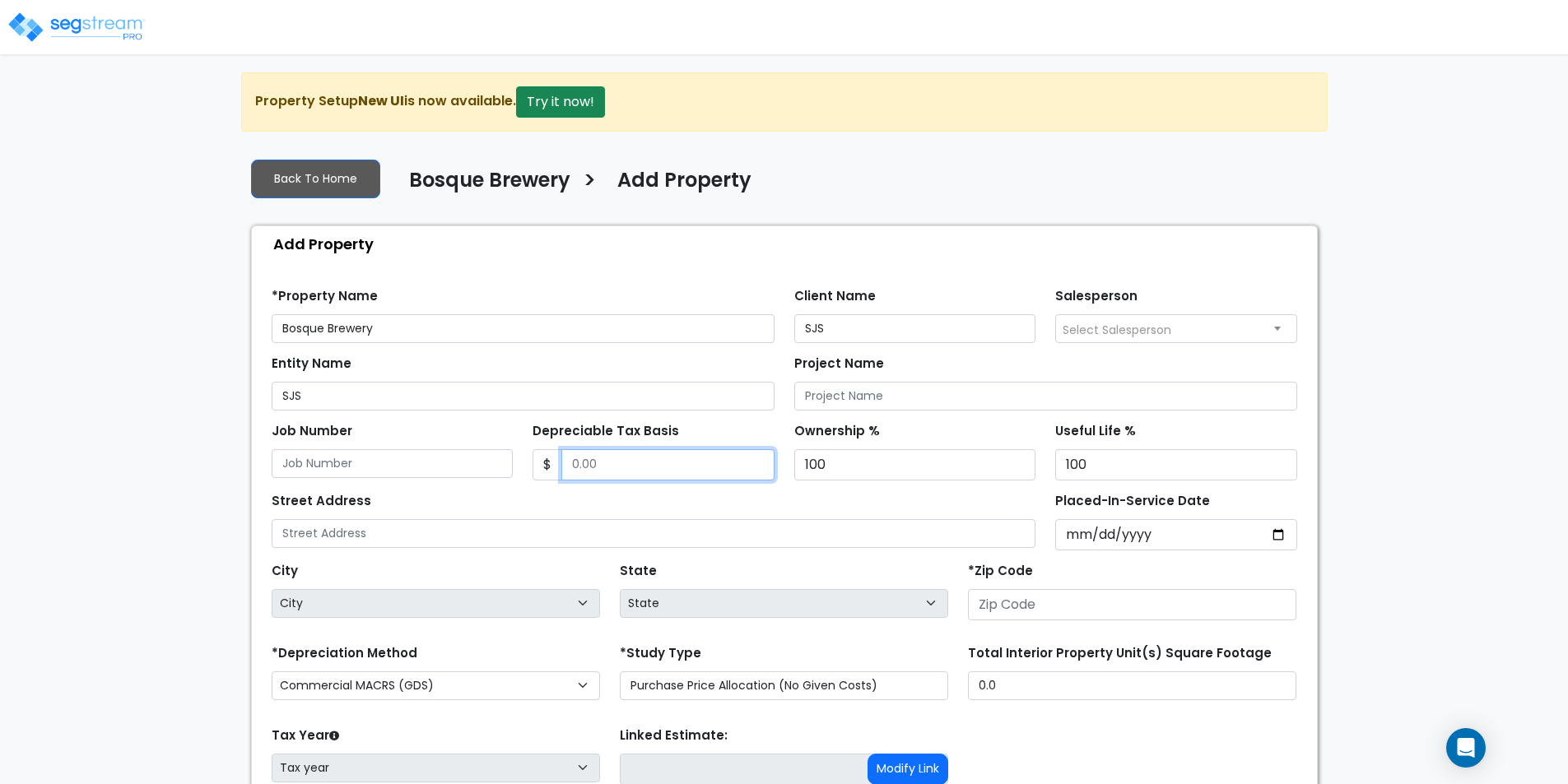
click at [681, 479] on input "Depreciable Tax Basis" at bounding box center [668, 465] width 213 height 31
click at [637, 469] on input "Depreciable Tax Basis" at bounding box center [668, 465] width 213 height 31
type input "3,319,691"
click at [630, 422] on label "Depreciable Tax Basis" at bounding box center [605, 432] width 147 height 19
click at [630, 449] on input "3,319,691" at bounding box center [668, 465] width 213 height 31
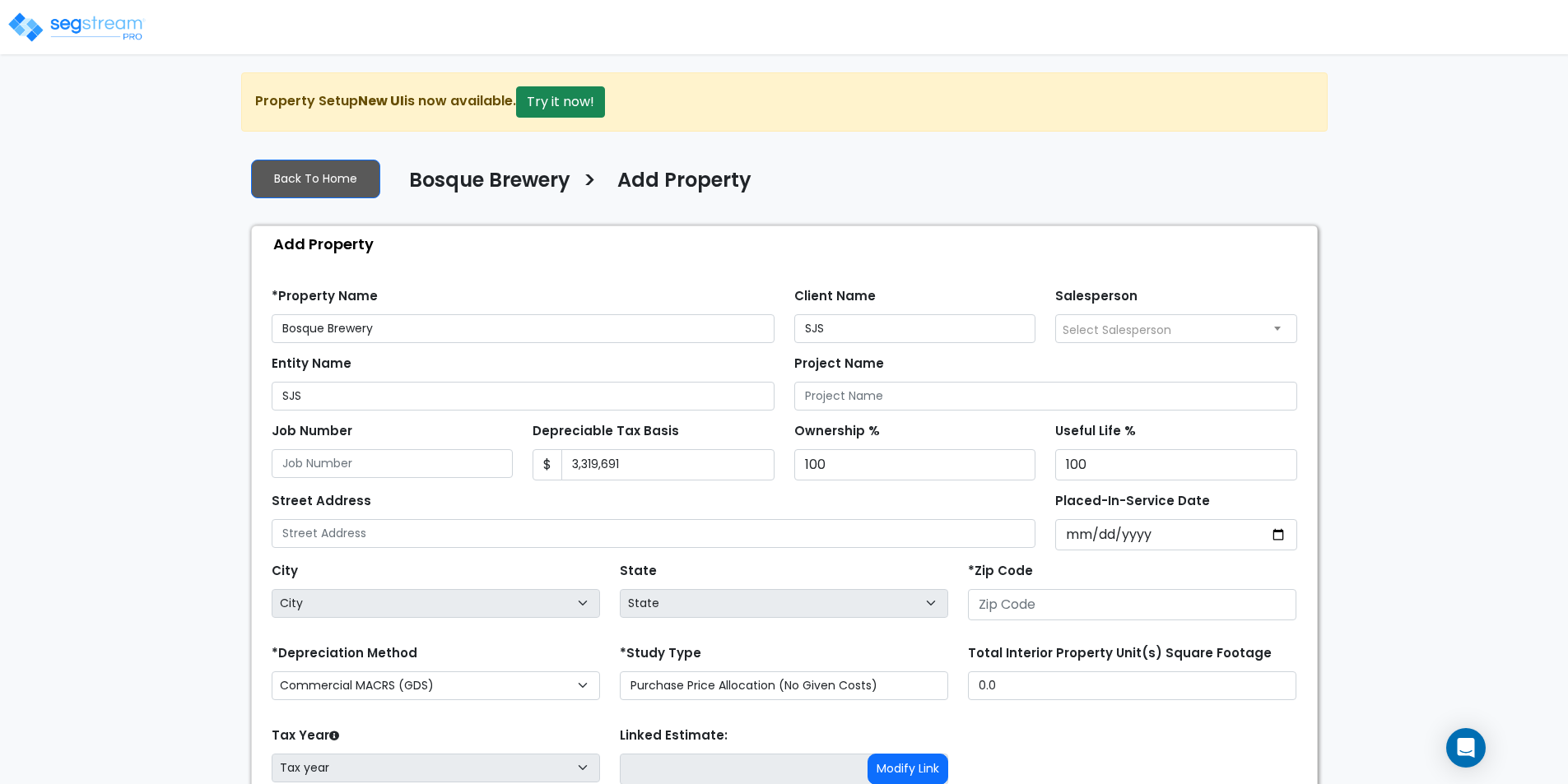
click at [763, 493] on div "Street Address" at bounding box center [654, 518] width 765 height 59
click at [1282, 530] on input "Placed-In-Service Date" at bounding box center [1175, 535] width 242 height 31
type input "2018-07-10"
select select "2018"
click at [1119, 571] on div "*Zip Code" at bounding box center [1131, 590] width 328 height 62
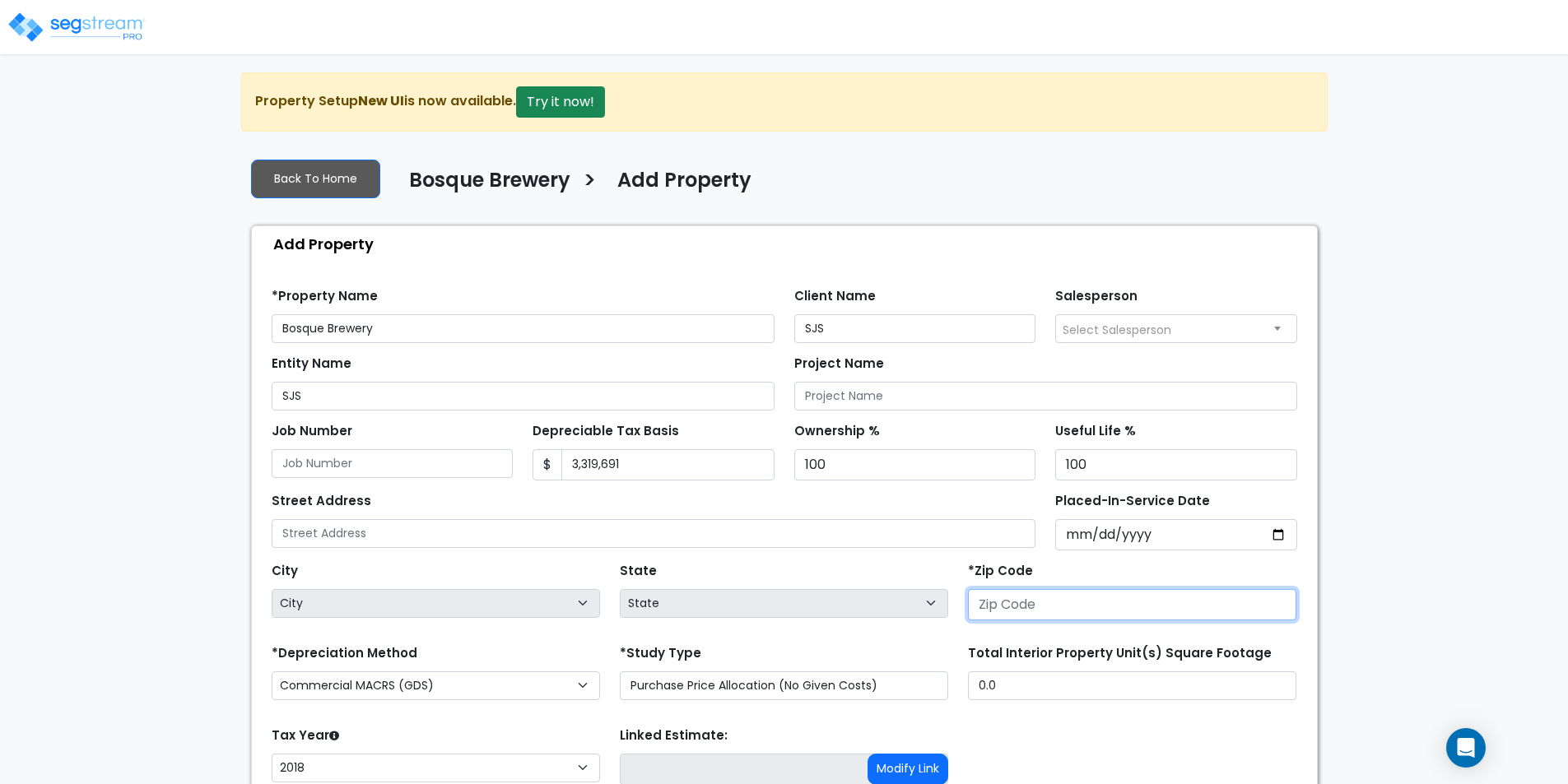
click at [1122, 610] on input "number" at bounding box center [1131, 604] width 328 height 31
type input "87"
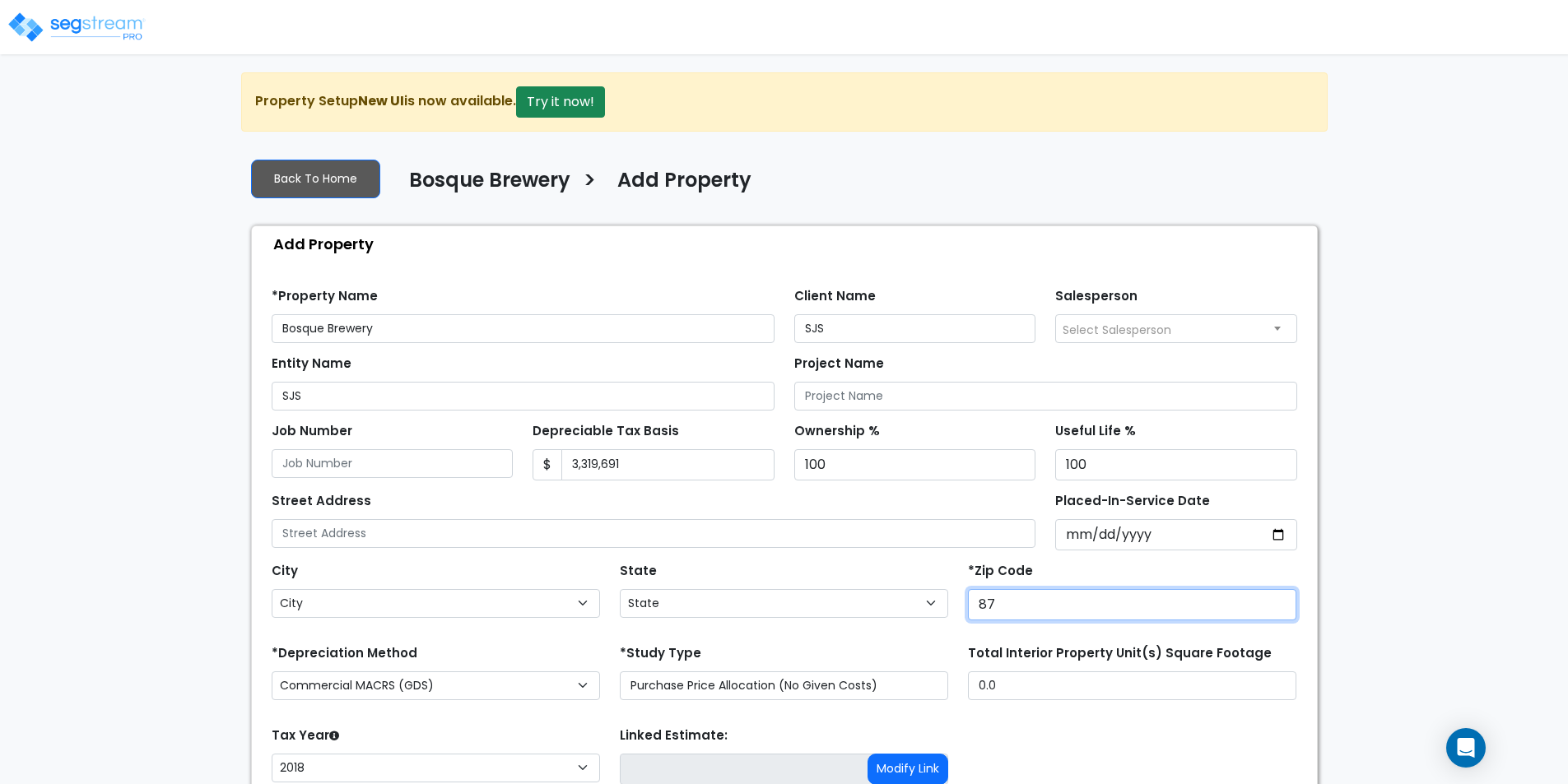
select select "NM"
type input "87004"
click at [822, 563] on div "State State National Average AB AK AL AR AZ BC CA CO CT DC DE FL GA HI" at bounding box center [783, 592] width 348 height 66
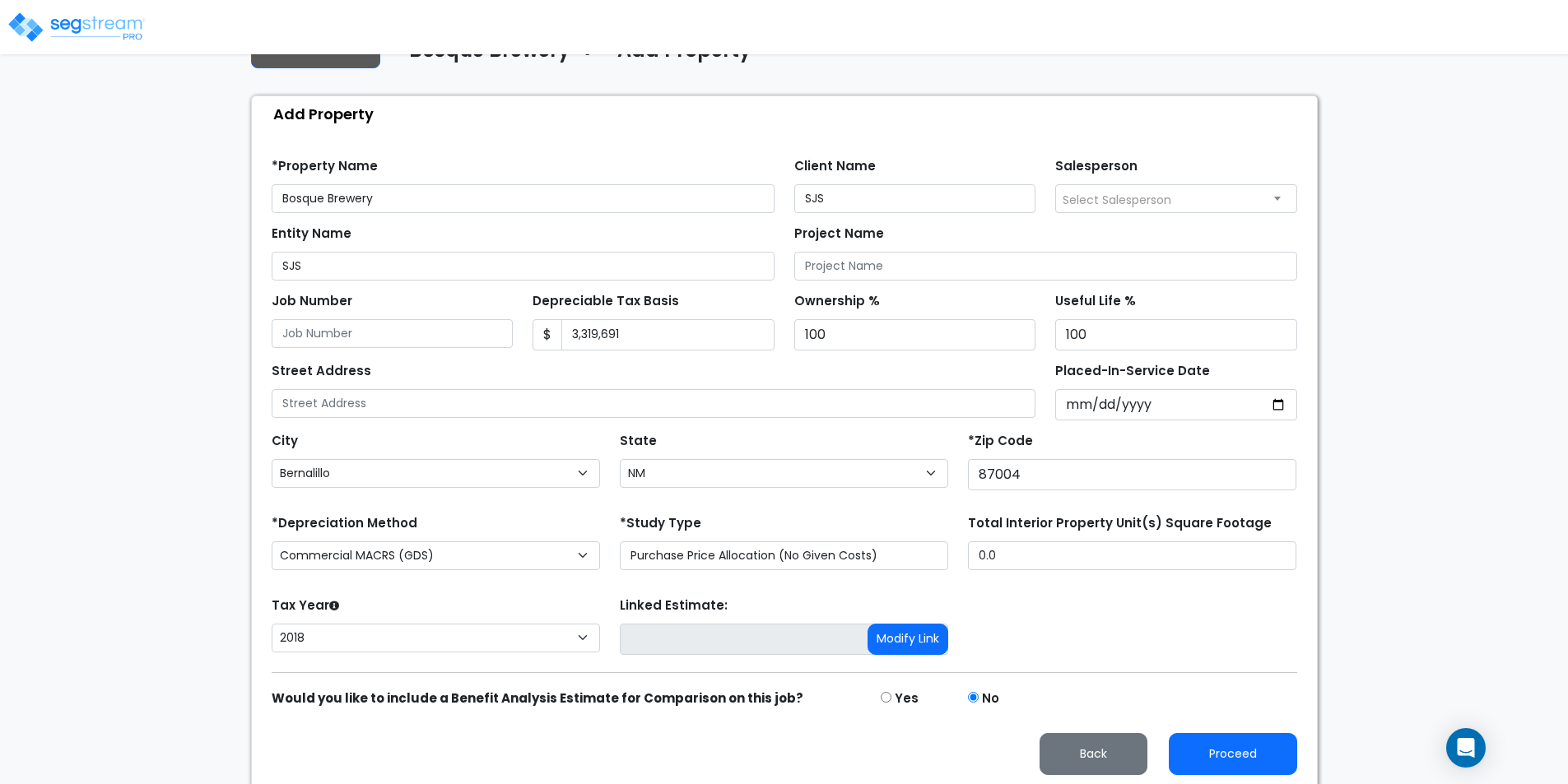
scroll to position [135, 0]
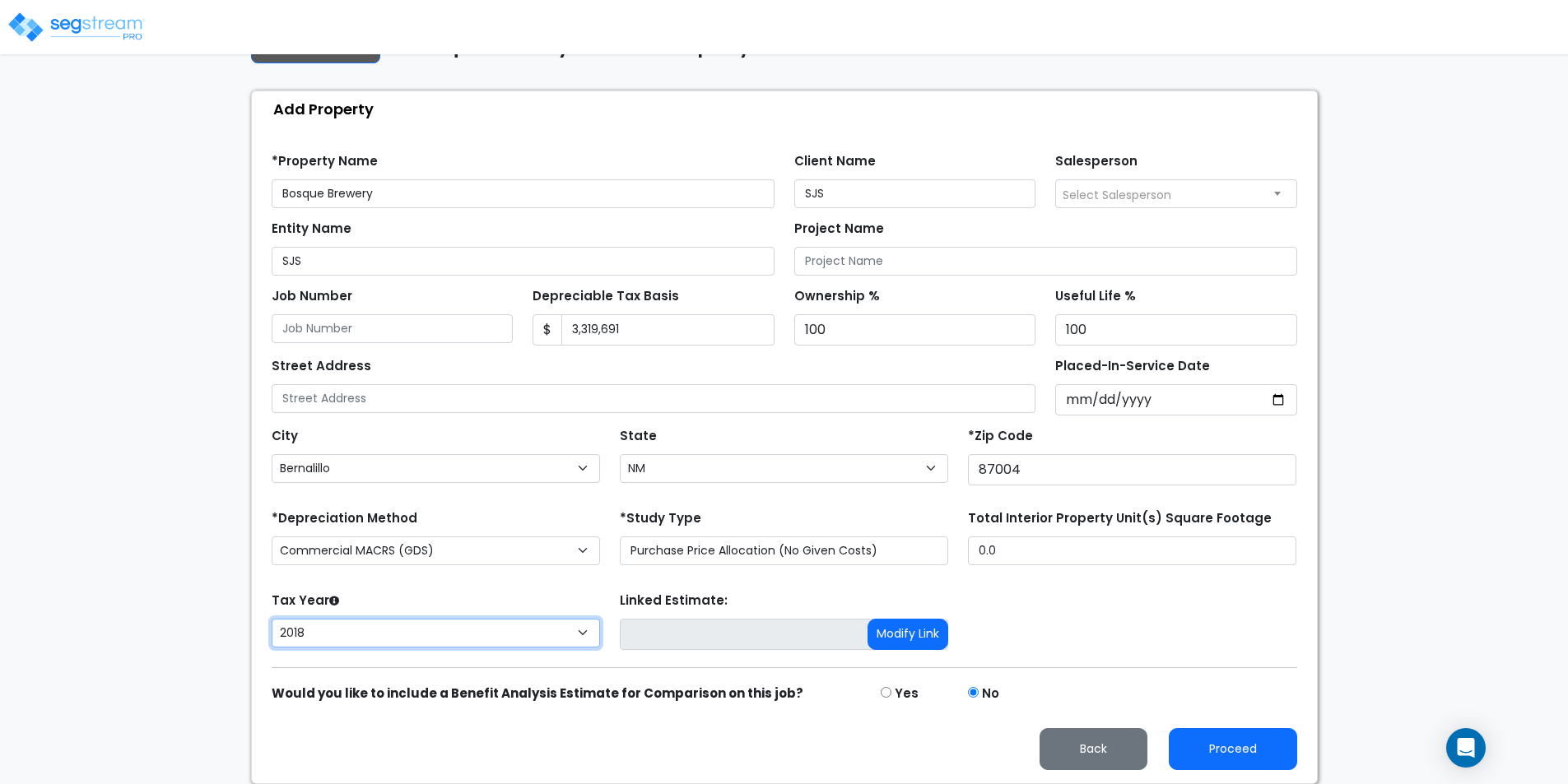
click at [520, 642] on select "2026 2025 2024 2023 2022 2021 2020 2019 2018" at bounding box center [436, 634] width 328 height 29
select select "2025"
click at [272, 619] on select "2026 2025 2024 2023 2022 2021 2020 2019 2018" at bounding box center [436, 634] width 328 height 29
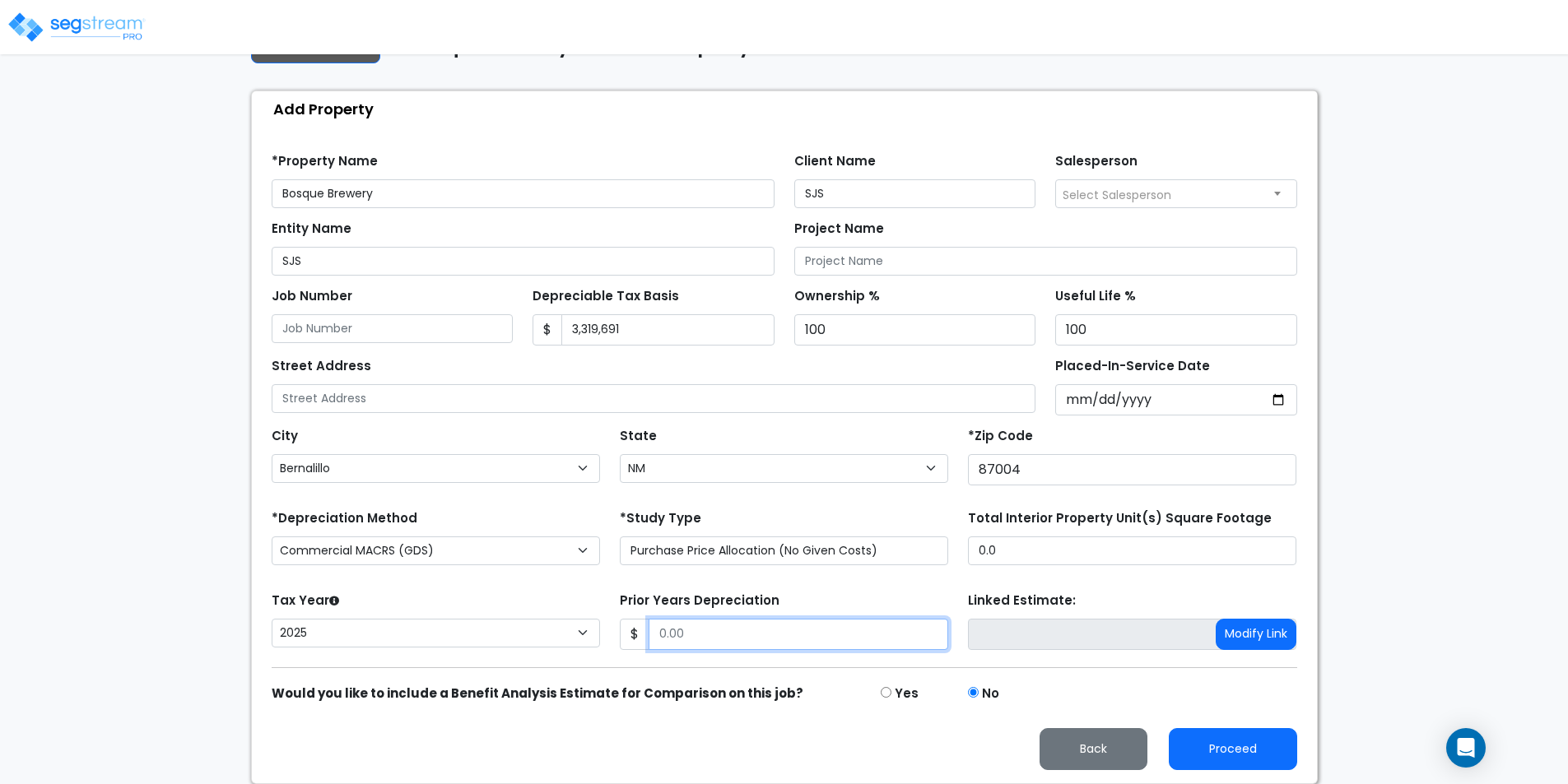
click at [689, 644] on input "Prior Years Depreciation" at bounding box center [798, 635] width 300 height 31
type input "0"
click at [663, 582] on form "*Property Name Bosque Brewery Client Name SJS Salesperson SJS $" at bounding box center [784, 455] width 1026 height 630
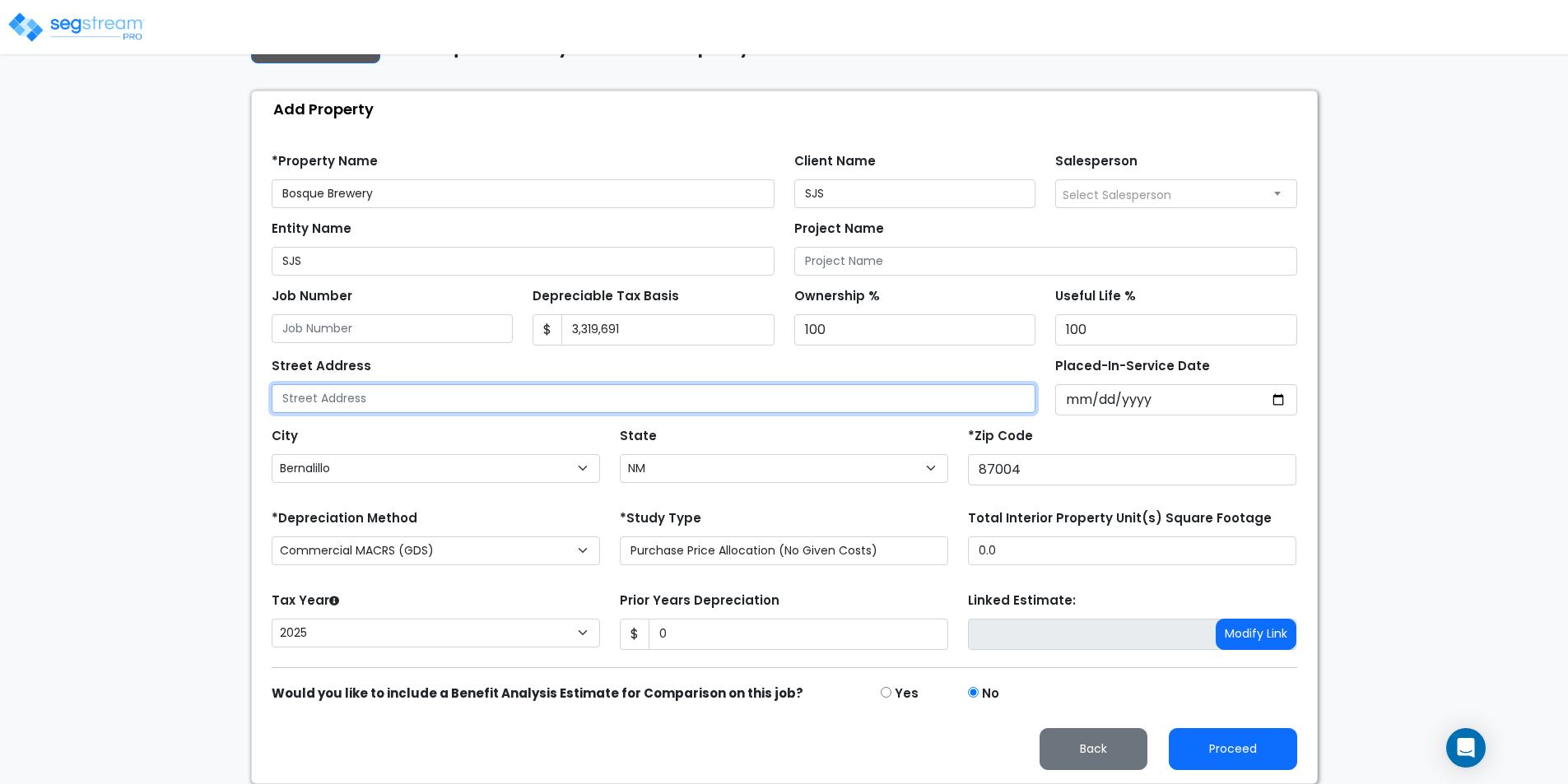
click at [371, 393] on input "text" at bounding box center [654, 399] width 765 height 29
type input "834 Highway 550"
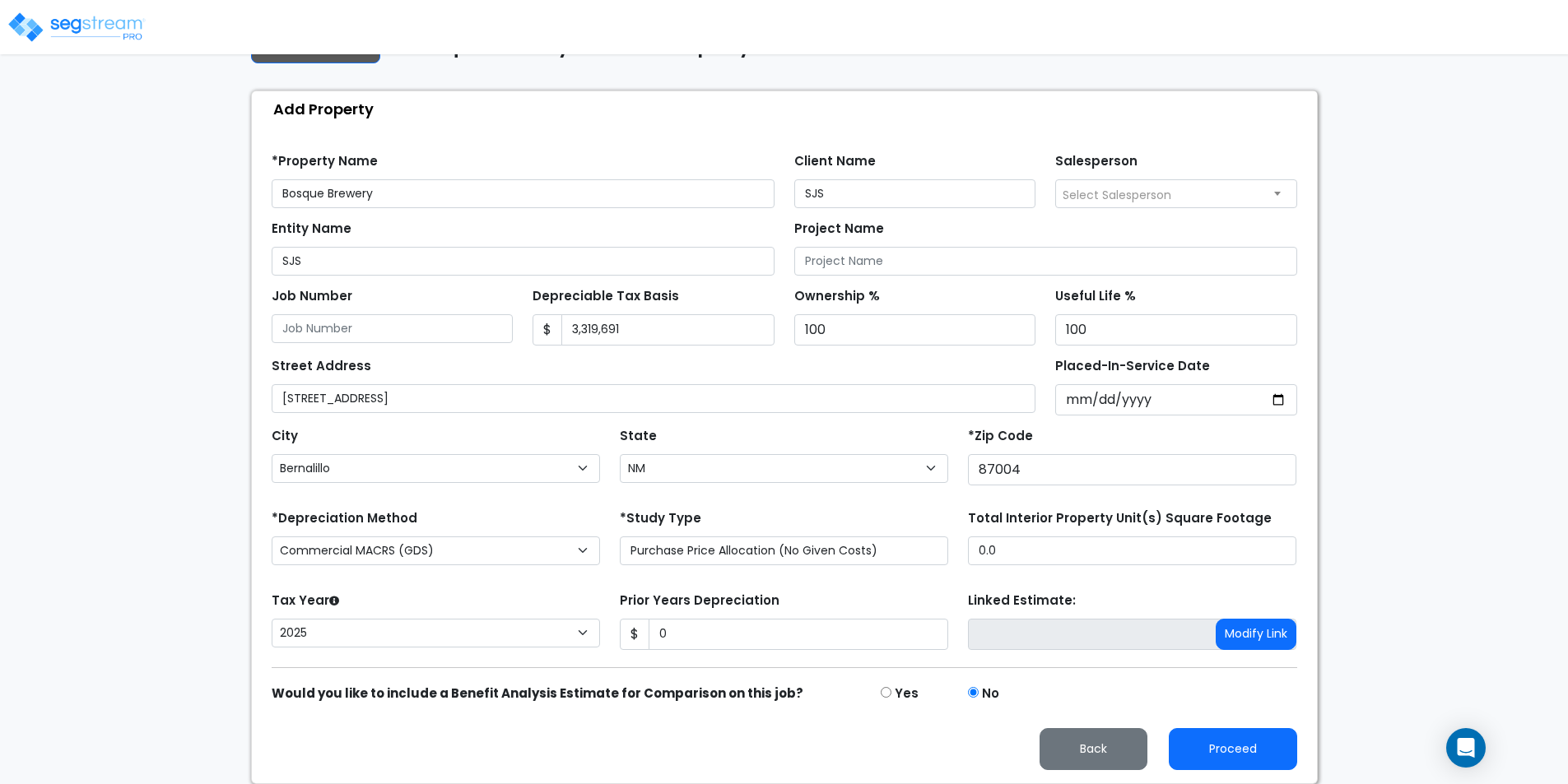
click at [493, 439] on div "City City Abiquiu Alamogordo Albuquerque Alcalde Algodones Alto Amalia Amistad …" at bounding box center [436, 453] width 328 height 59
click at [1235, 736] on button "Proceed" at bounding box center [1232, 749] width 128 height 42
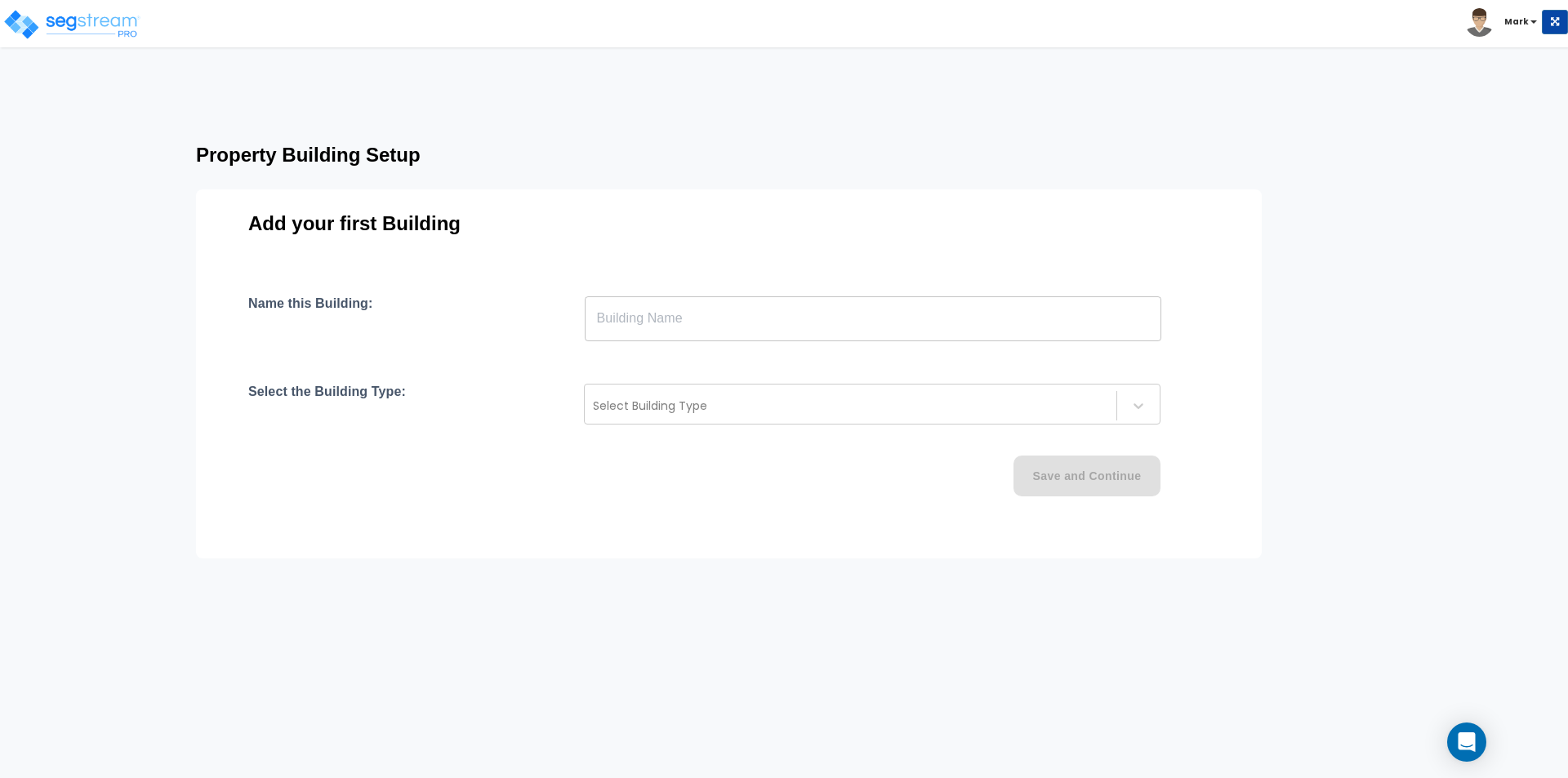
click at [792, 315] on input "text" at bounding box center [873, 318] width 577 height 45
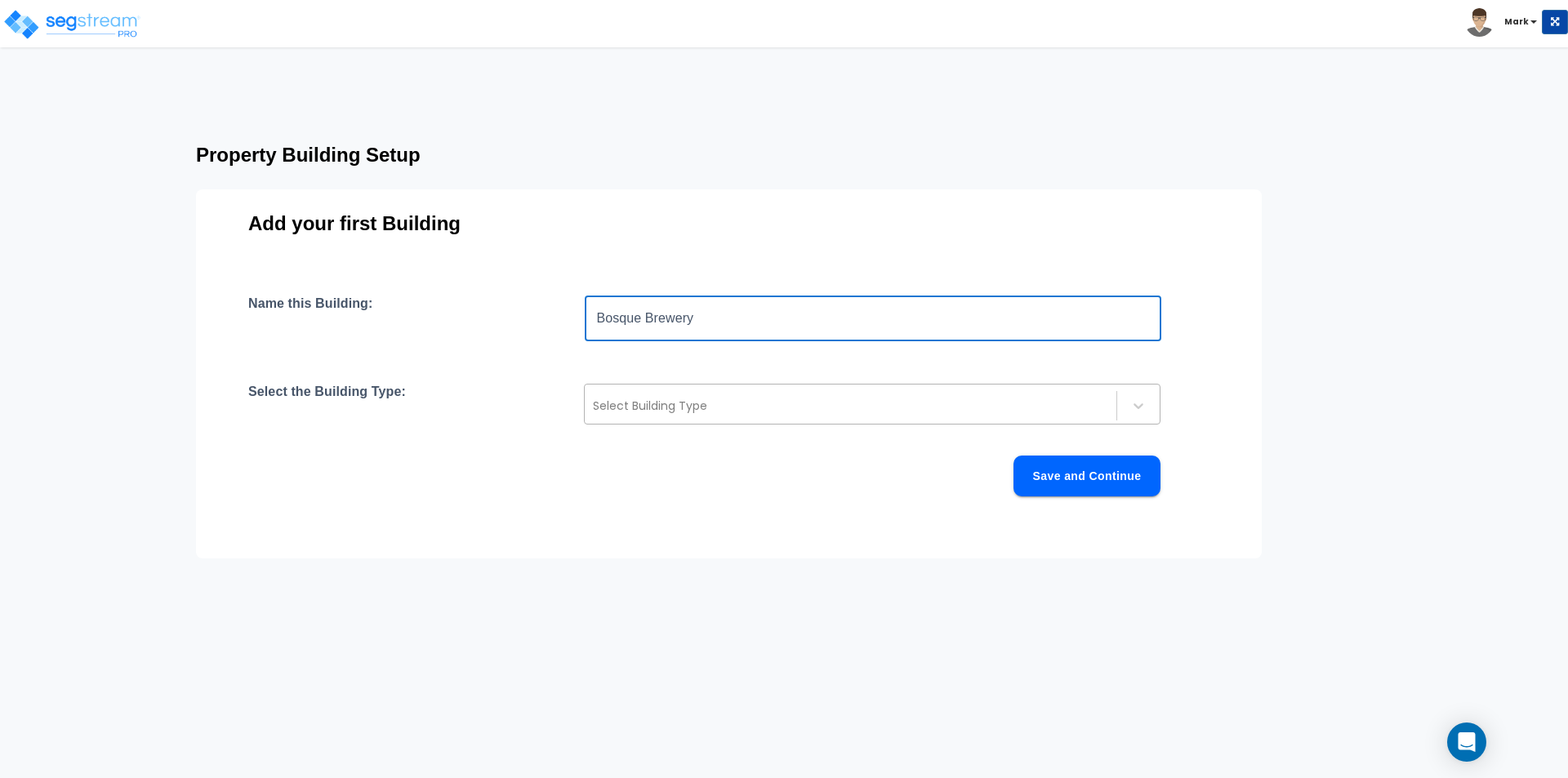
type input "Bosque Brewery"
click at [650, 400] on div at bounding box center [850, 405] width 515 height 19
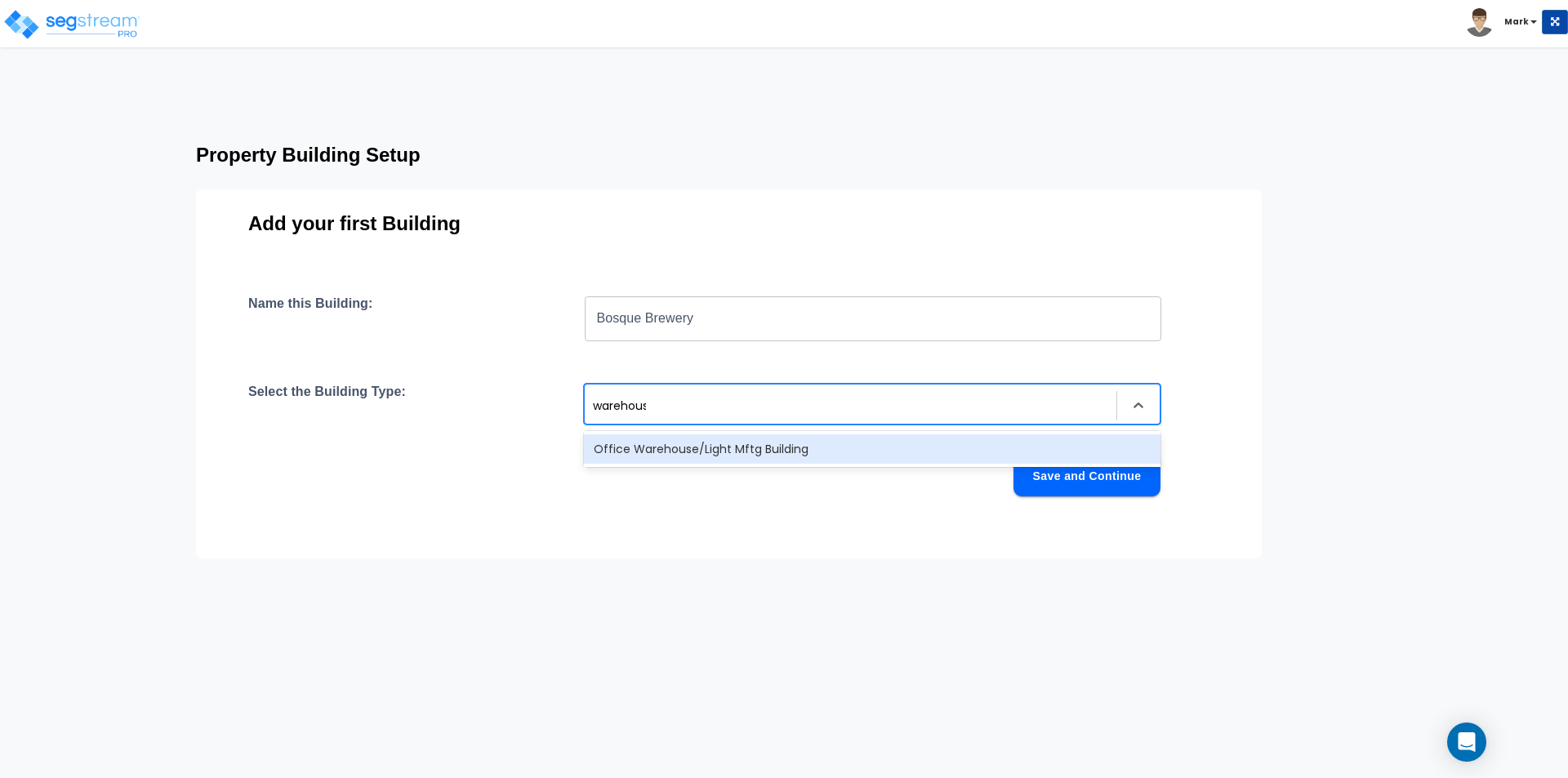
type input "warehouse"
click at [659, 454] on div "Office Warehouse/Light Mftg Building" at bounding box center [872, 449] width 577 height 30
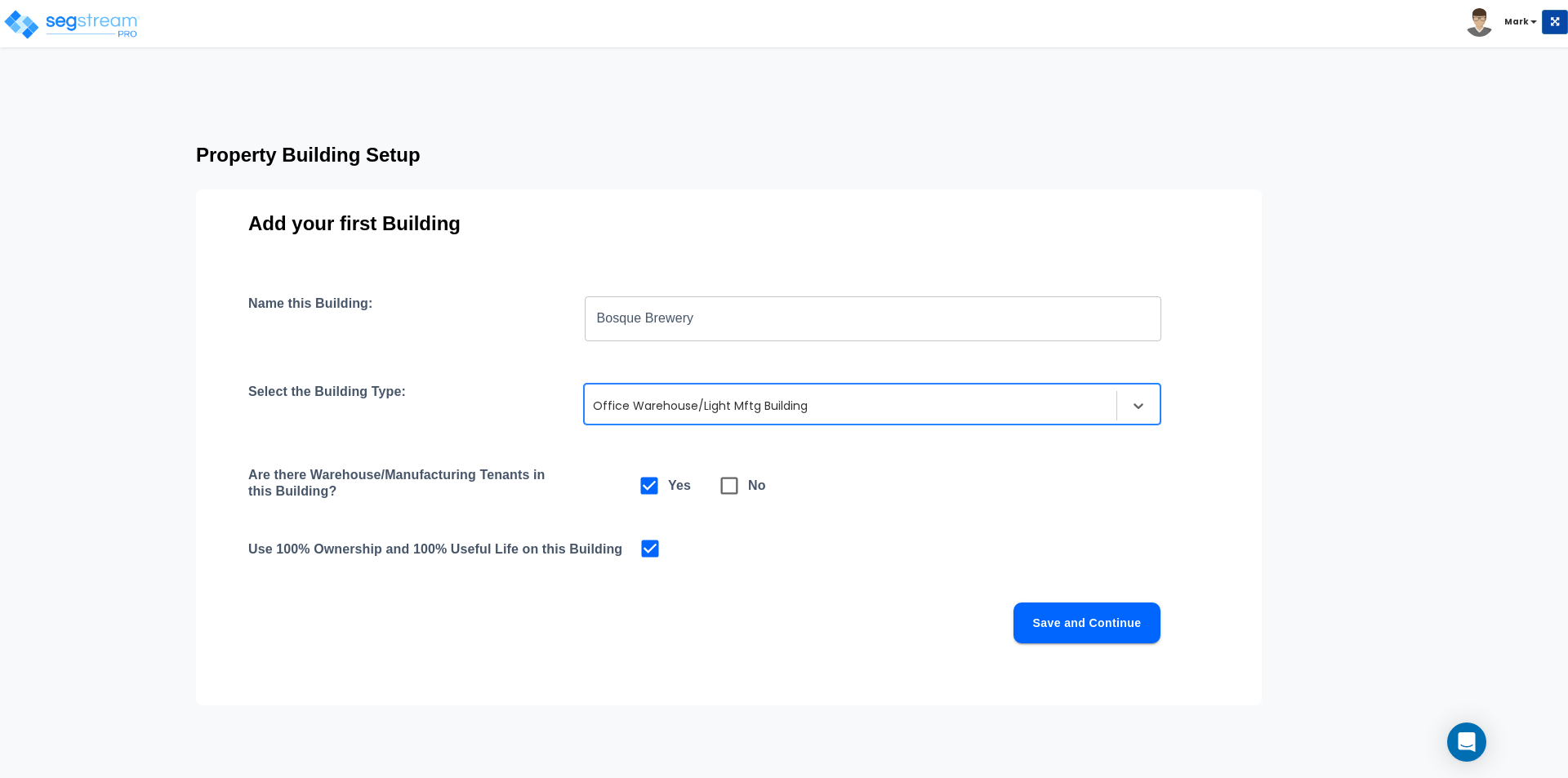
click at [750, 410] on div at bounding box center [850, 405] width 515 height 19
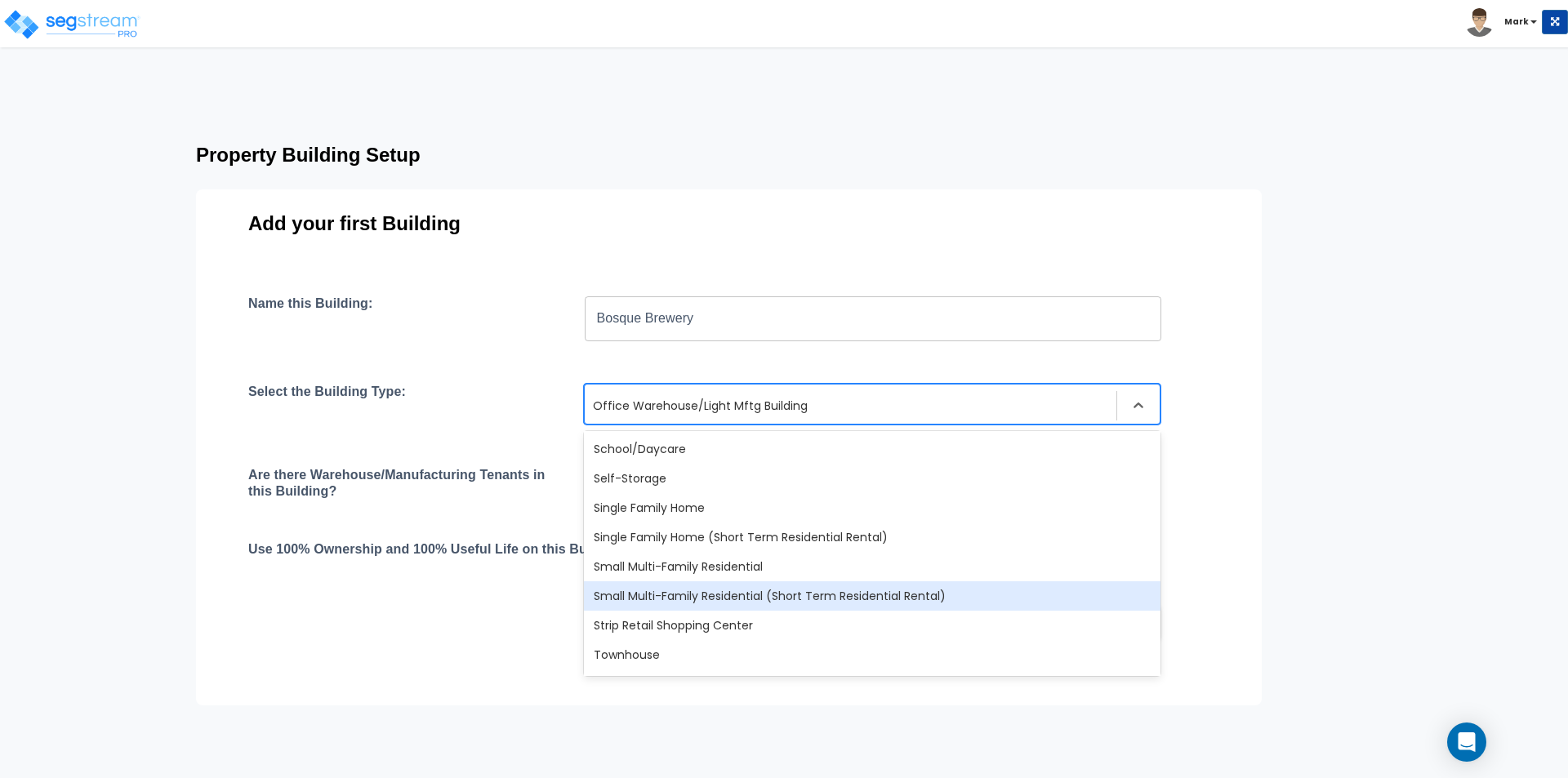
scroll to position [1408, 0]
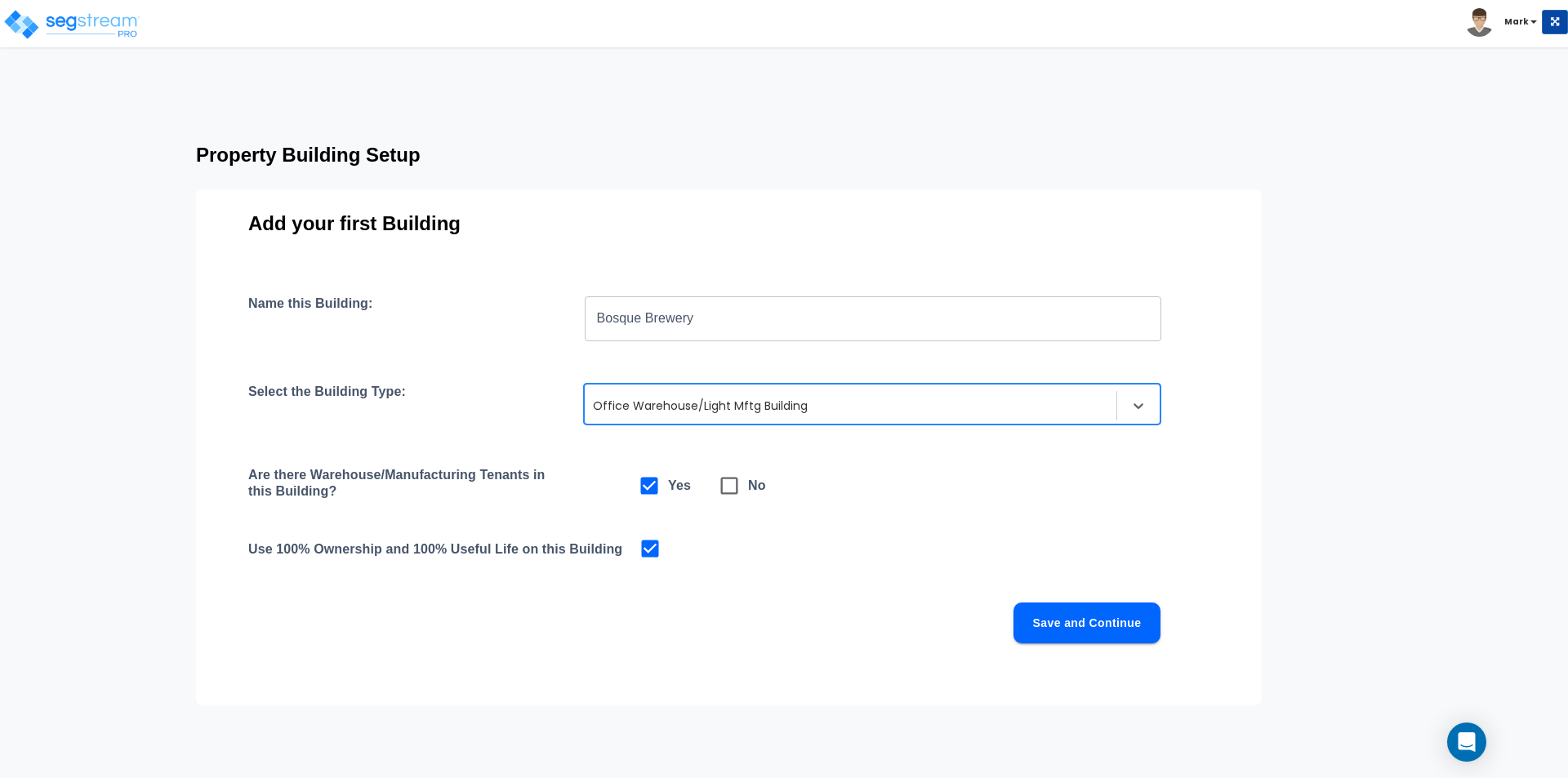
click at [542, 630] on div "Save and Continue" at bounding box center [704, 623] width 912 height 40
click at [732, 500] on span at bounding box center [729, 485] width 38 height 38
checkbox input "false"
checkbox input "true"
click at [640, 481] on input "checkbox" at bounding box center [639, 477] width 16 height 13
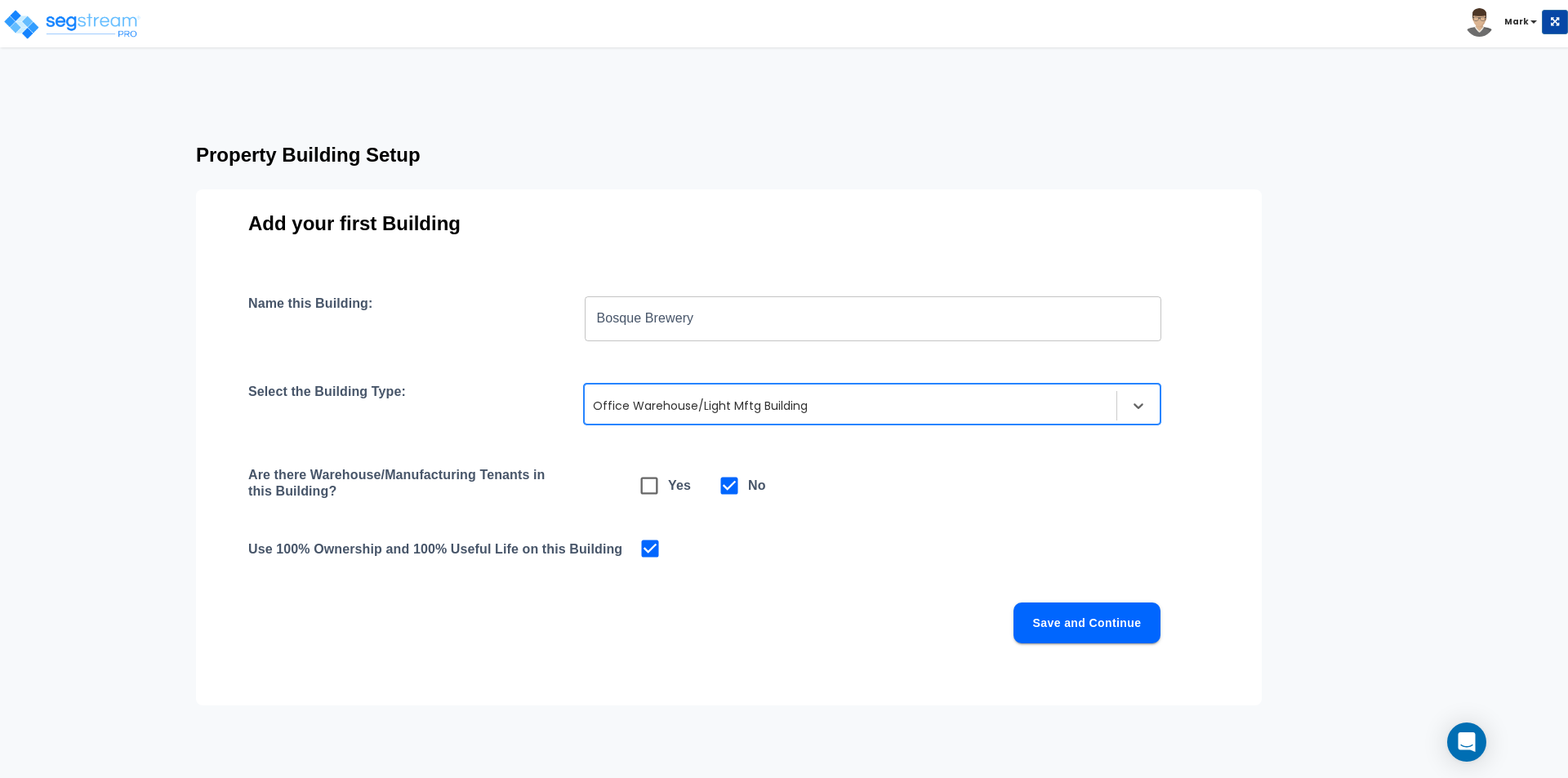
checkbox input "true"
checkbox input "false"
click at [1069, 629] on button "Save and Continue" at bounding box center [1086, 623] width 147 height 40
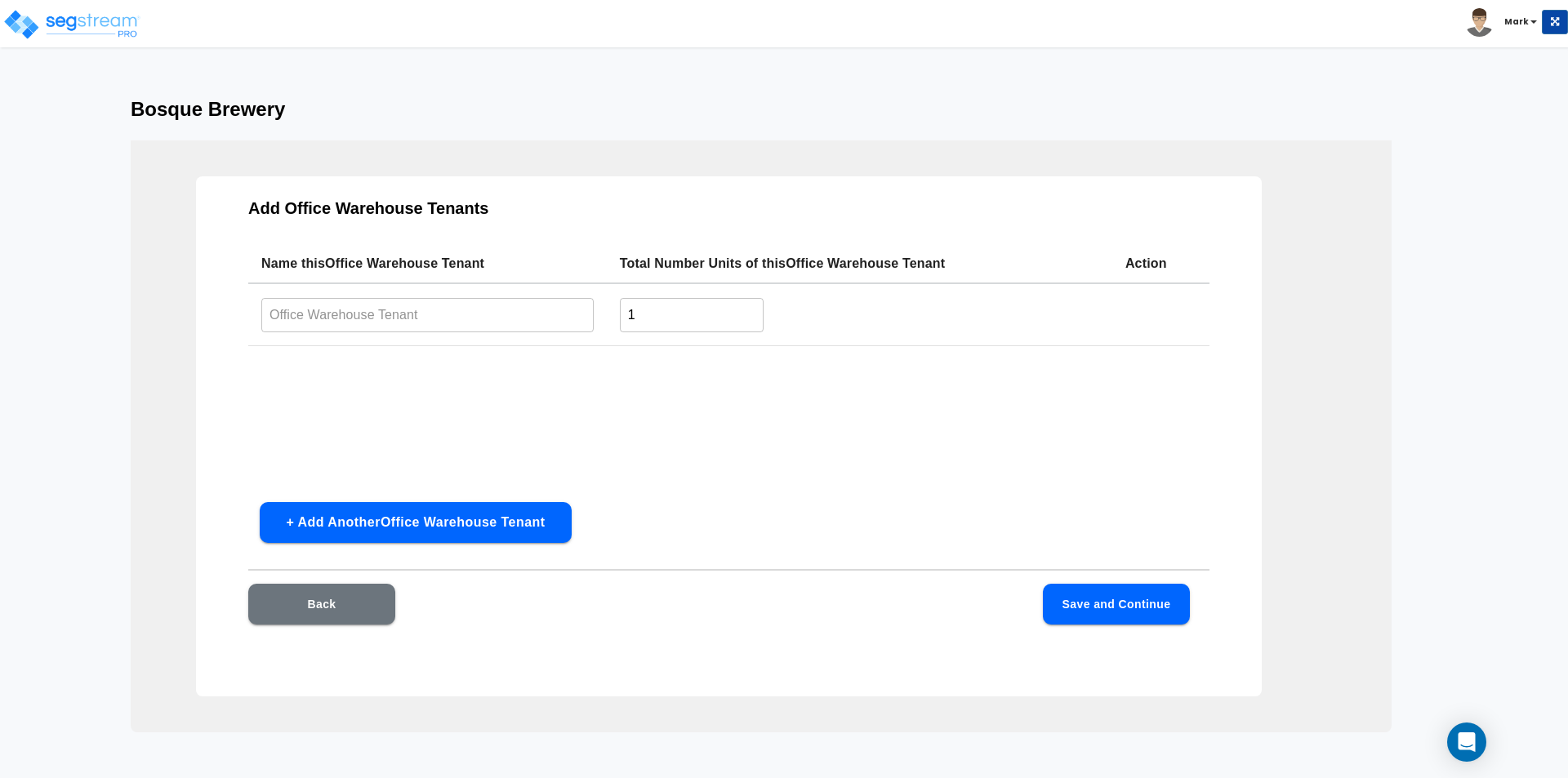
click at [379, 309] on input "text" at bounding box center [427, 315] width 332 height 35
type input "Bosque"
click at [1094, 605] on button "Save and Continue" at bounding box center [1116, 604] width 147 height 40
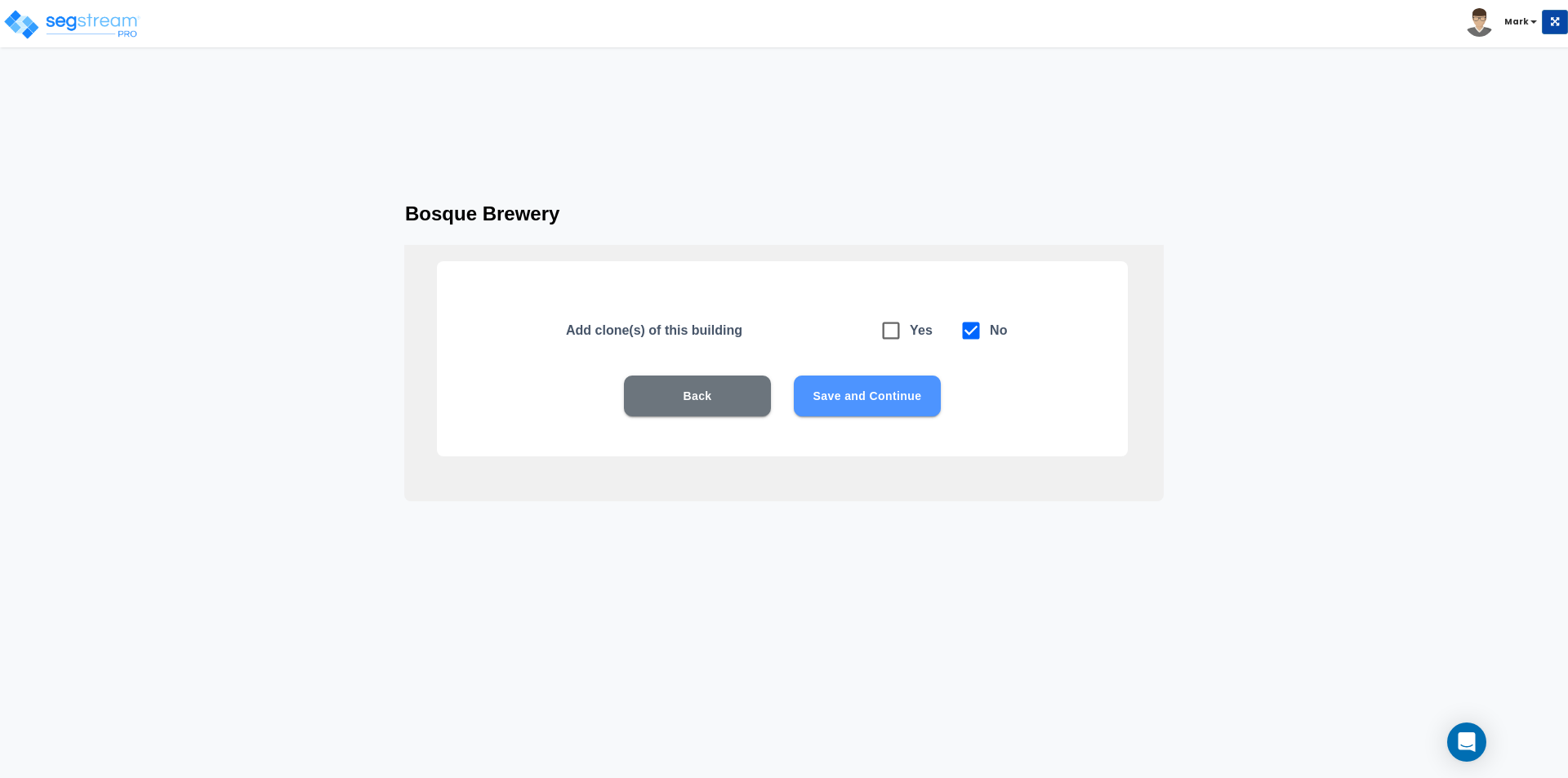
click at [902, 387] on button "Save and Continue" at bounding box center [867, 396] width 147 height 40
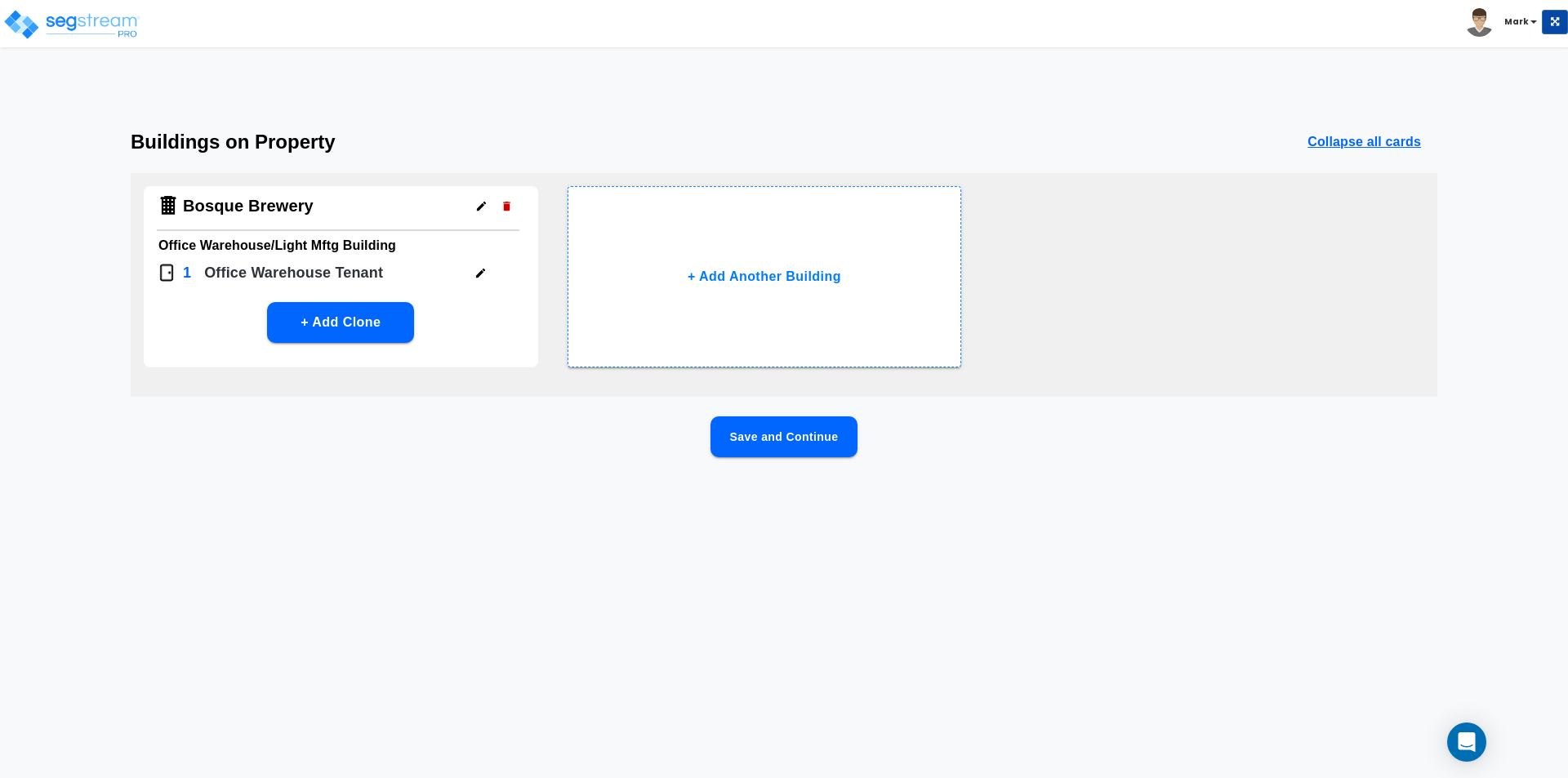
click at [786, 430] on button "Save and Continue" at bounding box center [784, 437] width 147 height 40
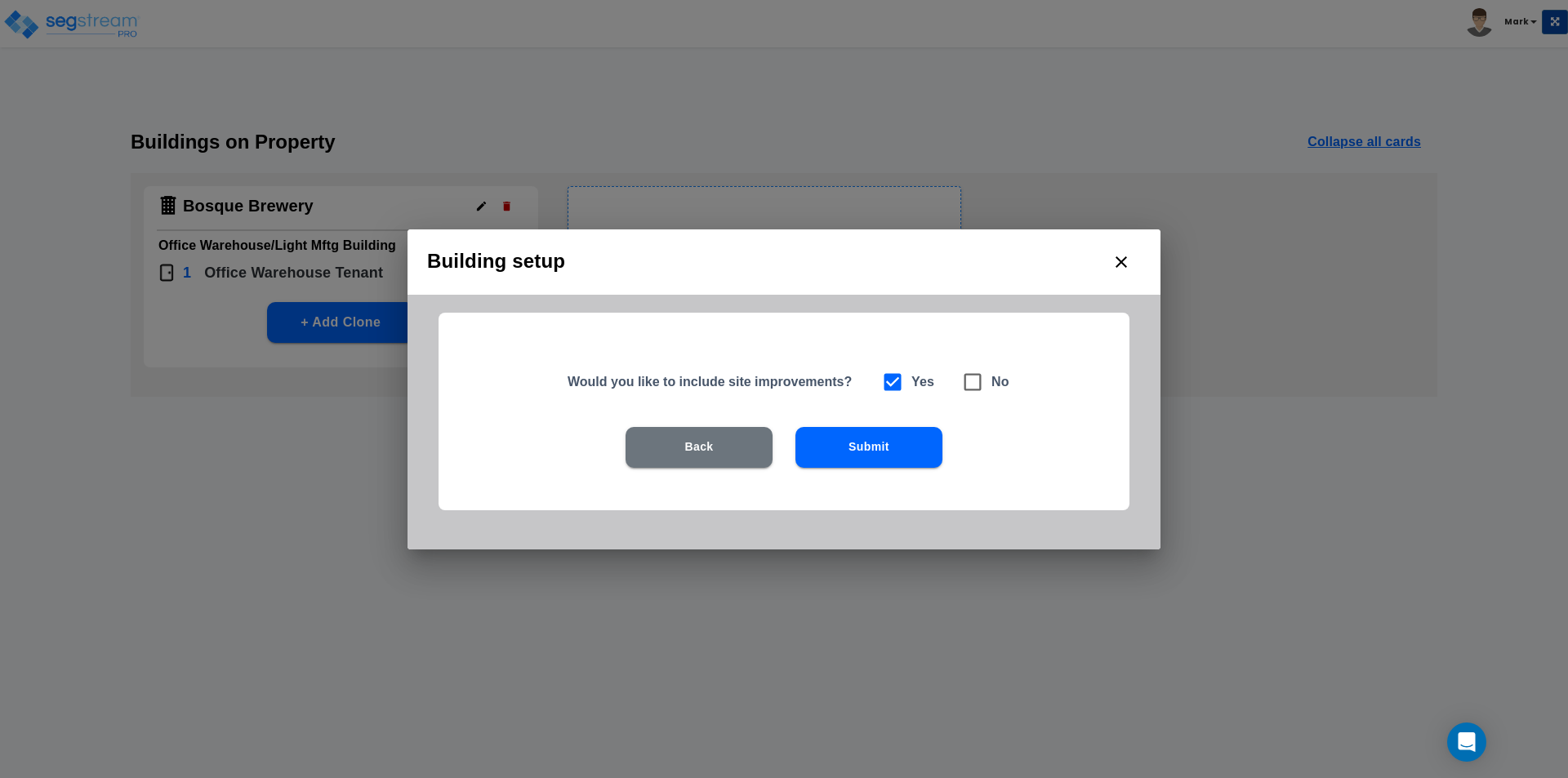
click at [969, 383] on icon at bounding box center [973, 382] width 23 height 23
checkbox input "false"
checkbox input "true"
click at [905, 454] on button "Submit" at bounding box center [869, 448] width 147 height 40
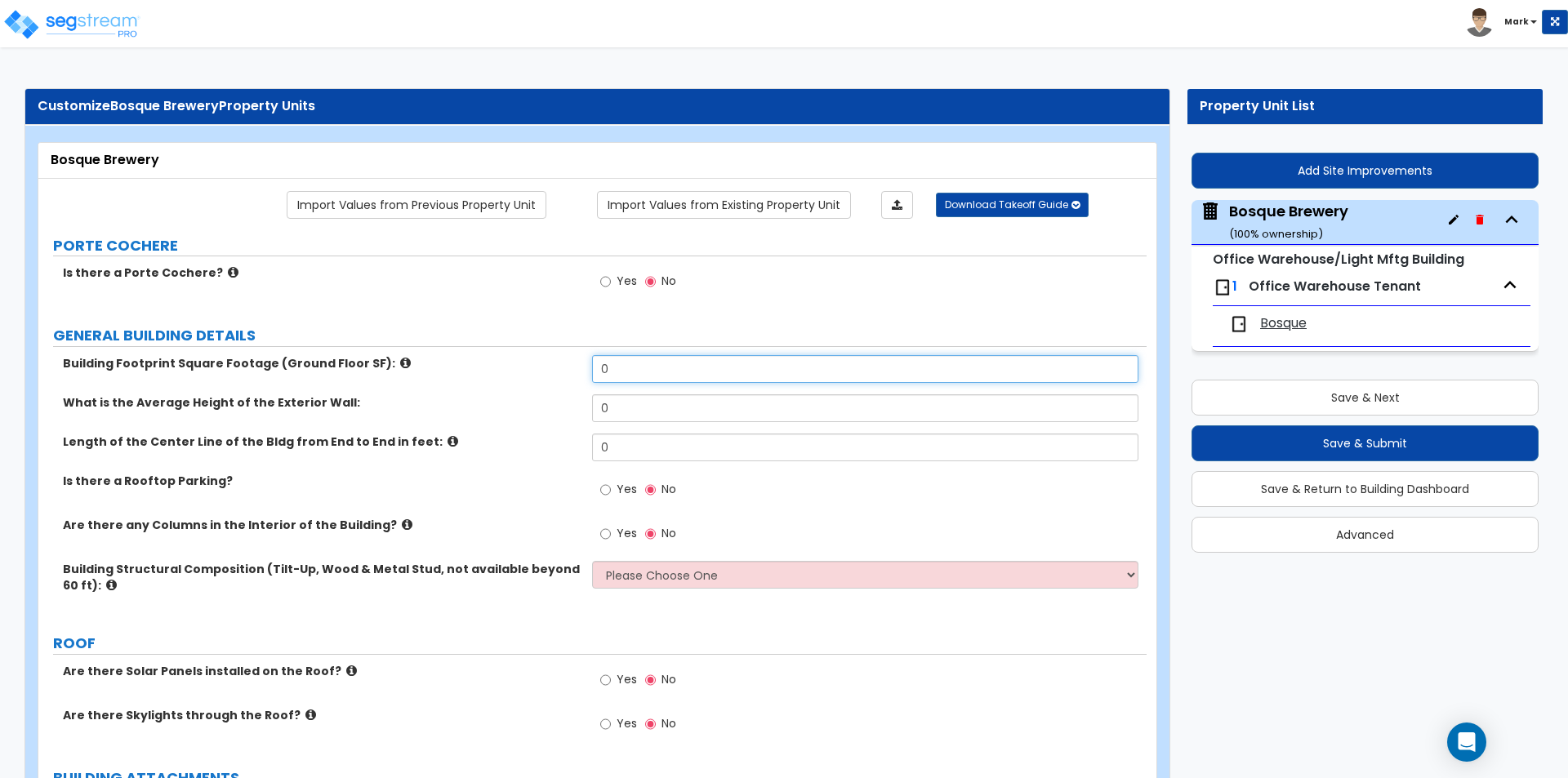
click at [614, 368] on input "0" at bounding box center [865, 369] width 545 height 28
type input "19,000"
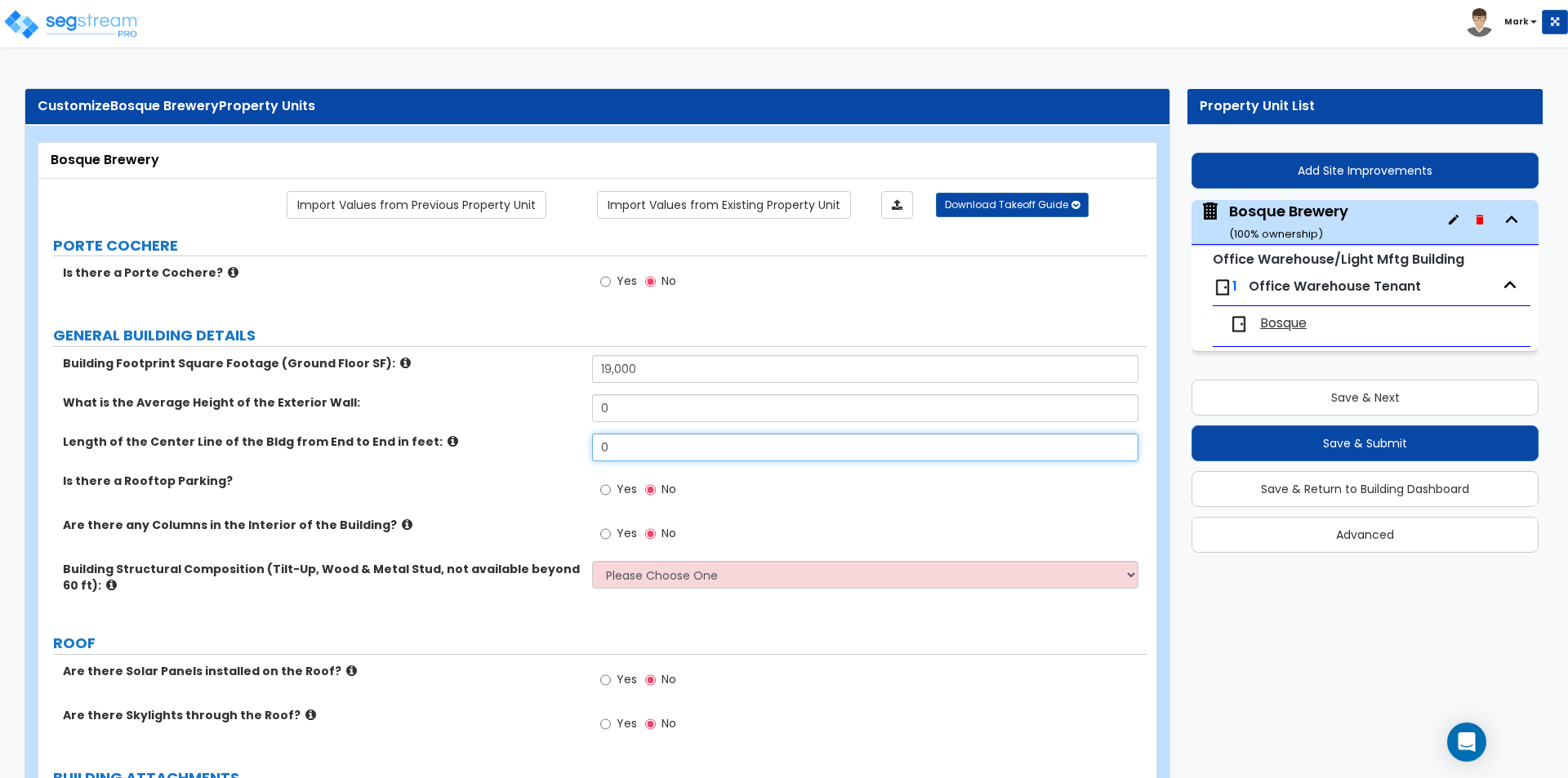
click at [664, 446] on input "0" at bounding box center [865, 447] width 545 height 28
type input "190"
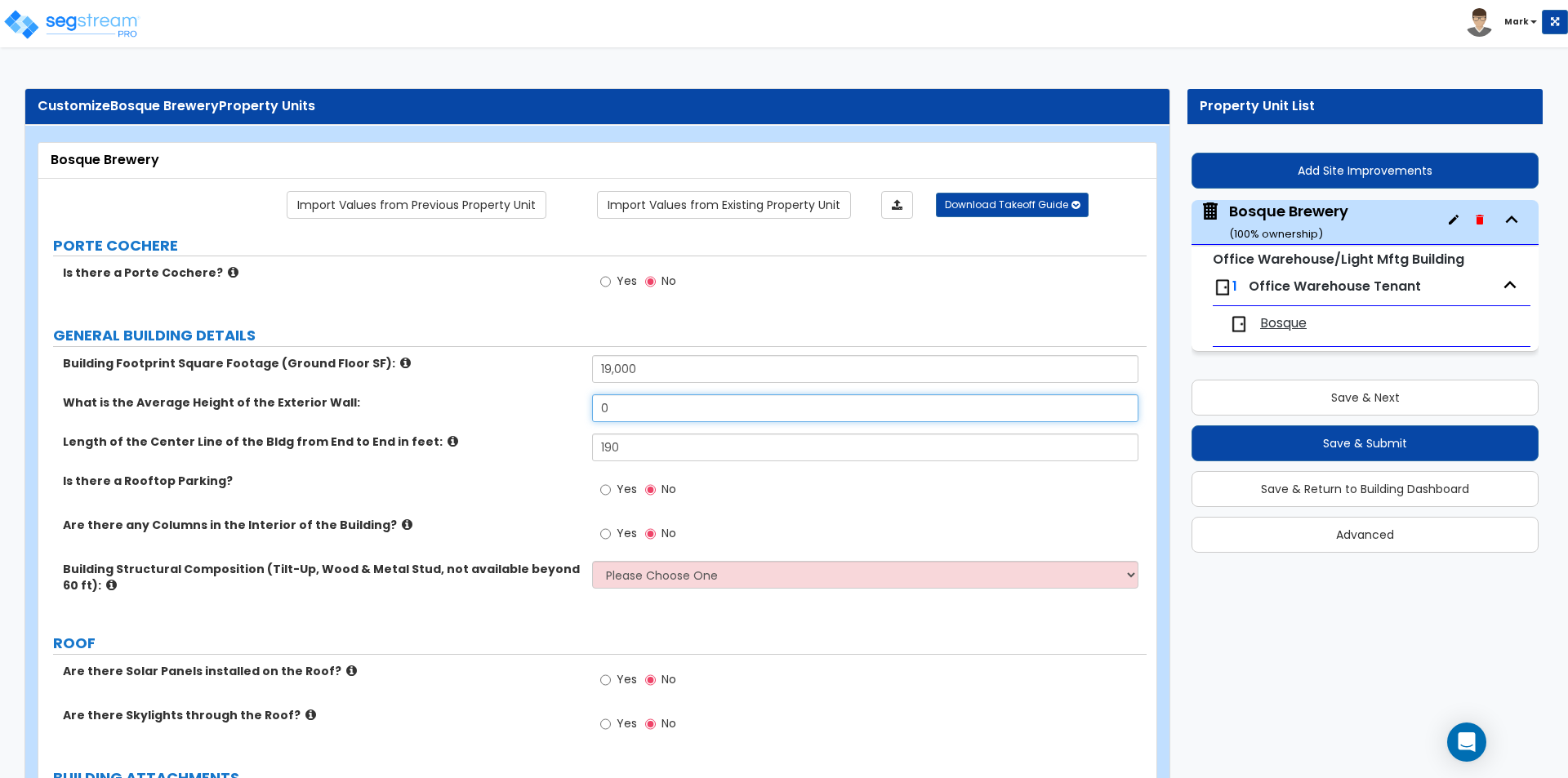
click at [625, 416] on input "0" at bounding box center [865, 408] width 545 height 28
type input "30"
click at [470, 422] on div "What is the Average Height of the Exterior Wall: 30" at bounding box center [592, 414] width 1109 height 39
